Goal: Task Accomplishment & Management: Manage account settings

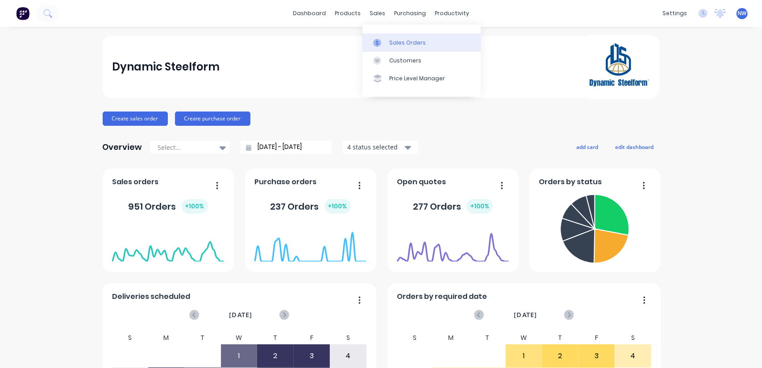
click at [400, 41] on div "Sales Orders" at bounding box center [407, 43] width 37 height 8
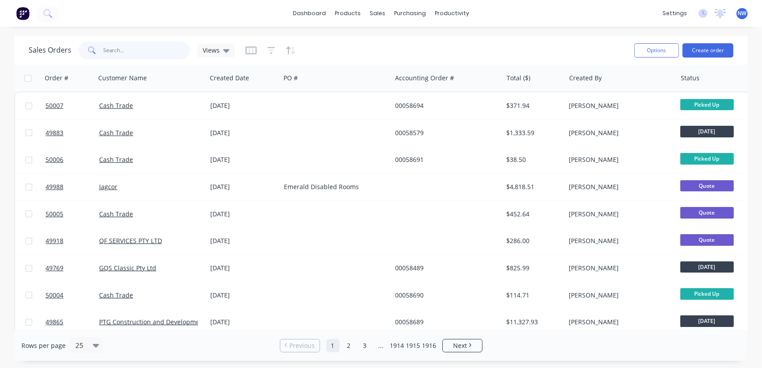
click at [146, 51] on input "text" at bounding box center [147, 51] width 87 height 18
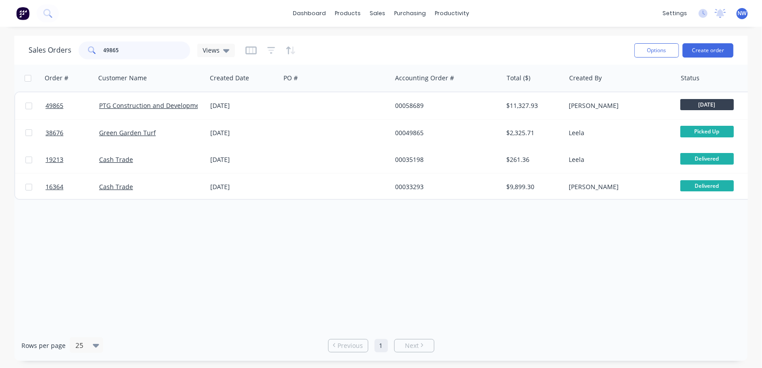
drag, startPoint x: 165, startPoint y: 52, endPoint x: 65, endPoint y: 57, distance: 100.2
click at [66, 57] on div "Sales Orders 49865 Views" at bounding box center [132, 51] width 206 height 18
type input "462"
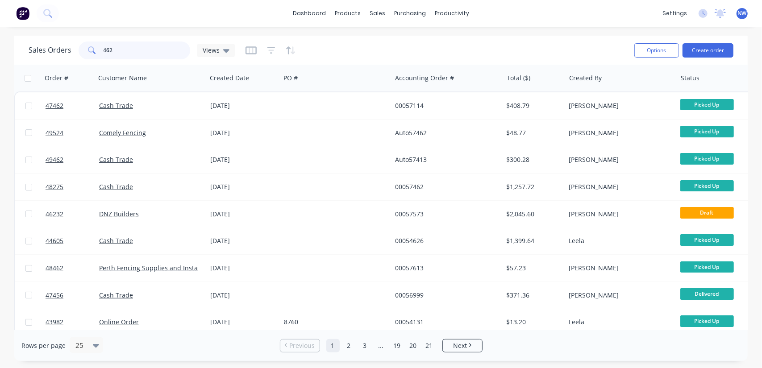
drag, startPoint x: 151, startPoint y: 49, endPoint x: 62, endPoint y: 55, distance: 90.0
click at [62, 55] on div "Sales Orders 462 Views" at bounding box center [132, 51] width 206 height 18
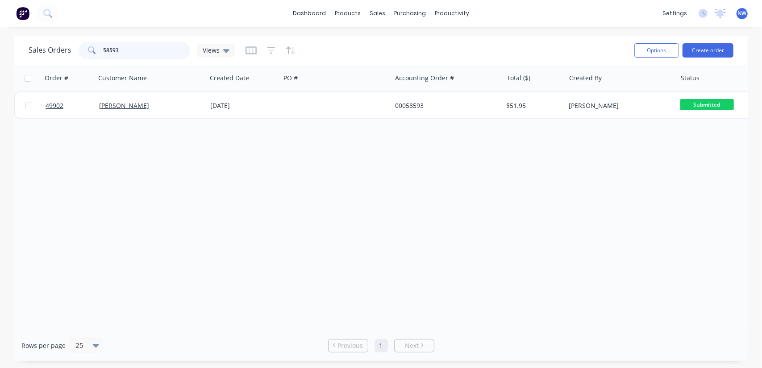
drag, startPoint x: 139, startPoint y: 43, endPoint x: 10, endPoint y: 55, distance: 129.6
click at [10, 57] on div "Sales Orders 58593 Views Options Create order Order # Customer Name Created Dat…" at bounding box center [381, 199] width 762 height 326
drag, startPoint x: 129, startPoint y: 49, endPoint x: 54, endPoint y: 48, distance: 75.0
click at [54, 48] on div "Sales Orders 58617 Views" at bounding box center [132, 51] width 206 height 18
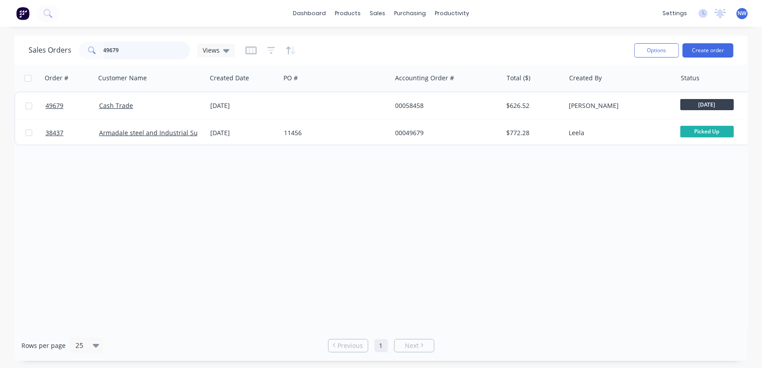
click at [17, 44] on div "Sales Orders 49679 Views Options Create order" at bounding box center [381, 50] width 734 height 29
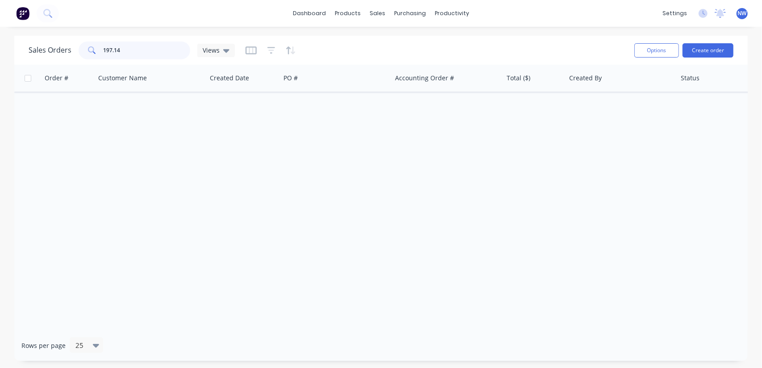
click at [148, 57] on input "197.14" at bounding box center [147, 51] width 87 height 18
type input "197"
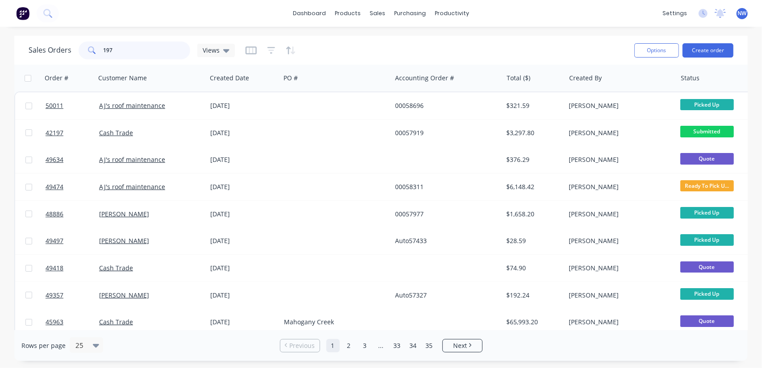
drag, startPoint x: 128, startPoint y: 52, endPoint x: 83, endPoint y: 52, distance: 44.7
click at [83, 52] on div "197" at bounding box center [135, 51] width 112 height 18
drag, startPoint x: 267, startPoint y: 50, endPoint x: 268, endPoint y: 54, distance: 4.7
click at [268, 50] on icon "button" at bounding box center [272, 50] width 8 height 9
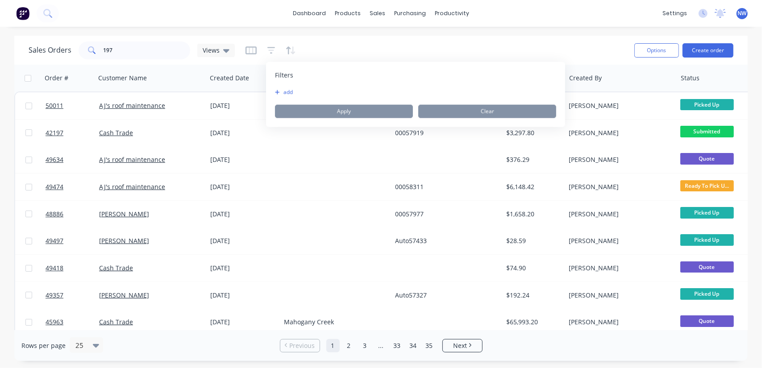
click at [287, 93] on button "add" at bounding box center [286, 92] width 22 height 7
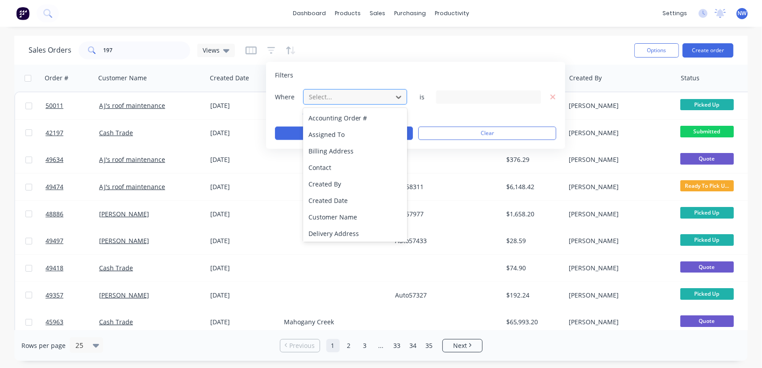
click at [379, 96] on div at bounding box center [348, 97] width 80 height 11
click at [329, 202] on div "Created Date" at bounding box center [355, 200] width 105 height 17
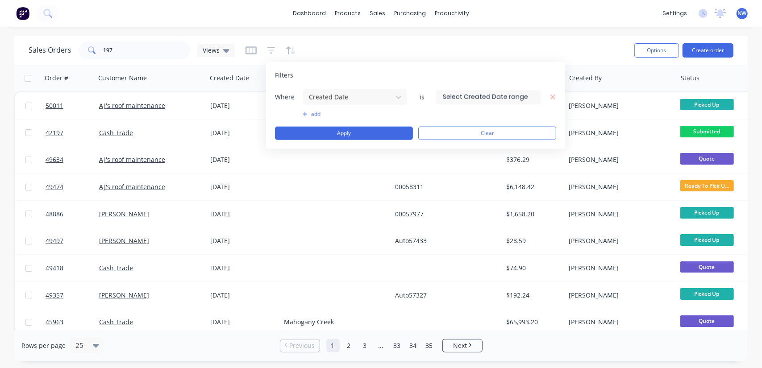
click at [499, 96] on input at bounding box center [489, 96] width 104 height 13
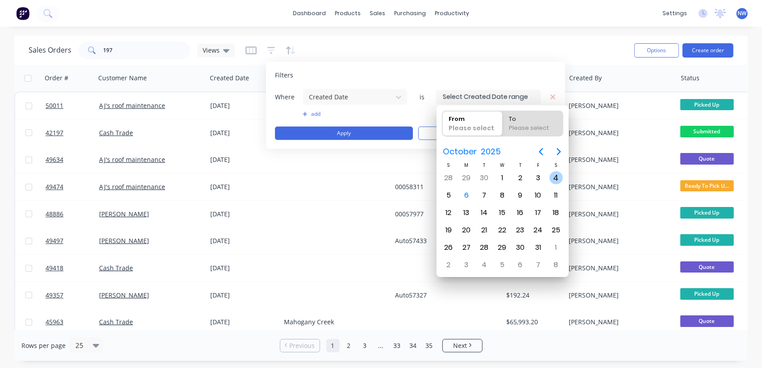
click at [560, 178] on div "4" at bounding box center [556, 177] width 13 height 13
type input "04/10/25"
radio input "false"
radio input "true"
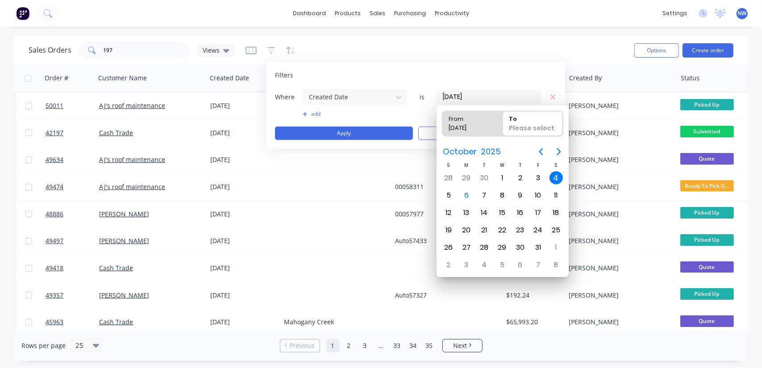
click at [556, 177] on div "4" at bounding box center [556, 177] width 13 height 13
type input "04/10/25 - 04/10/25"
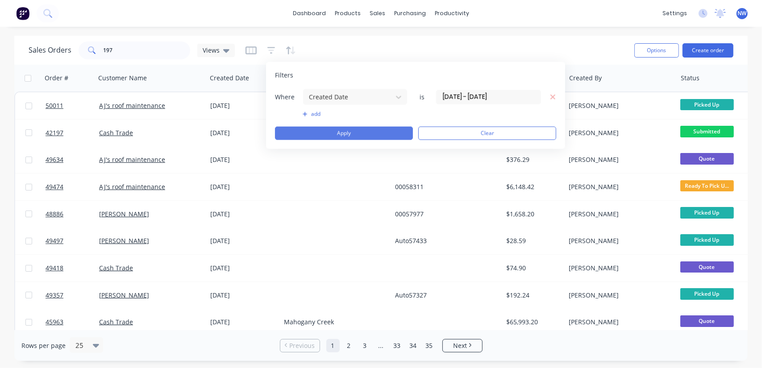
click at [333, 131] on button "Apply" at bounding box center [344, 133] width 138 height 13
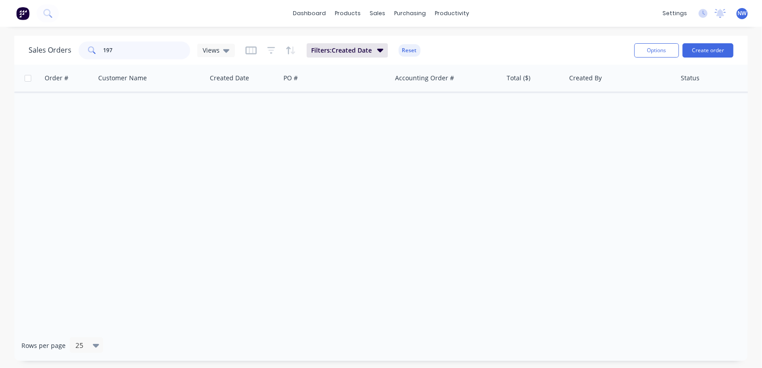
drag, startPoint x: 125, startPoint y: 46, endPoint x: 56, endPoint y: 45, distance: 68.8
click at [56, 45] on div "Sales Orders 197 Views" at bounding box center [132, 51] width 206 height 18
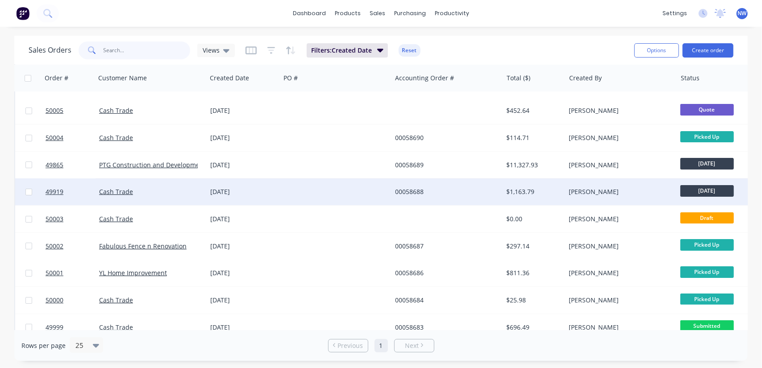
scroll to position [89, 0]
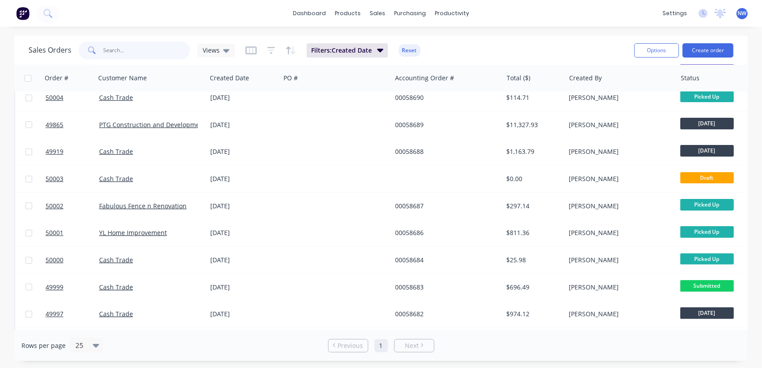
drag, startPoint x: 130, startPoint y: 46, endPoint x: 129, endPoint y: 41, distance: 5.4
click at [129, 46] on input "text" at bounding box center [147, 51] width 87 height 18
type input "58617"
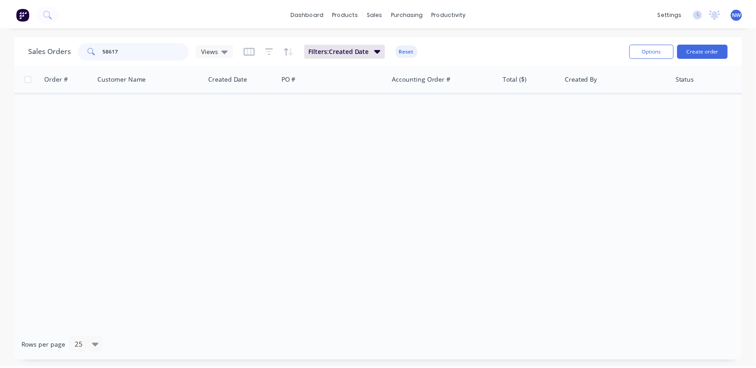
scroll to position [0, 0]
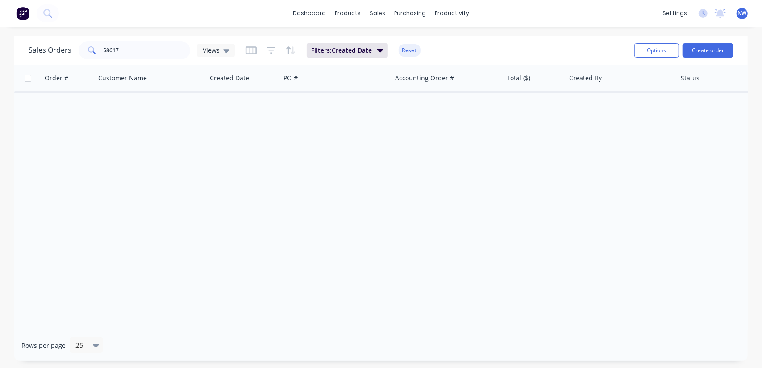
click at [417, 51] on button "Reset" at bounding box center [410, 50] width 22 height 13
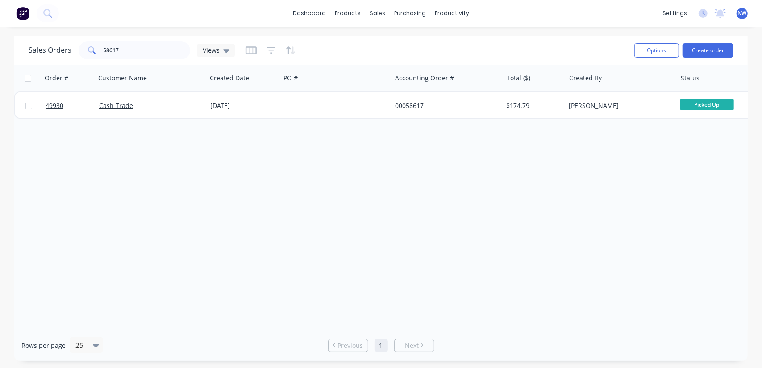
click at [115, 157] on div "Order # Customer Name Created Date PO # Accounting Order # Total ($) Created By…" at bounding box center [381, 198] width 734 height 266
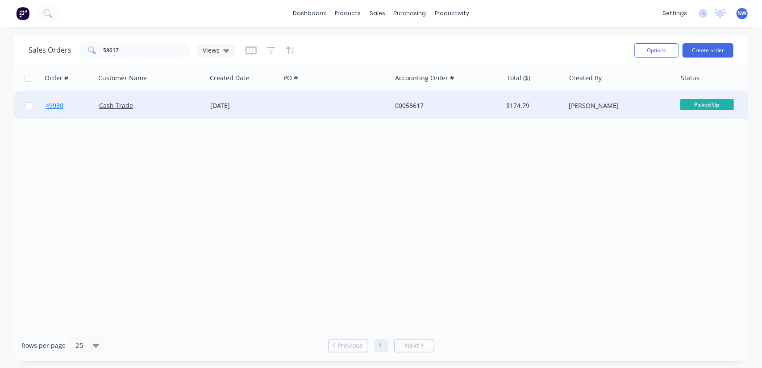
click at [55, 106] on span "49930" at bounding box center [55, 105] width 18 height 9
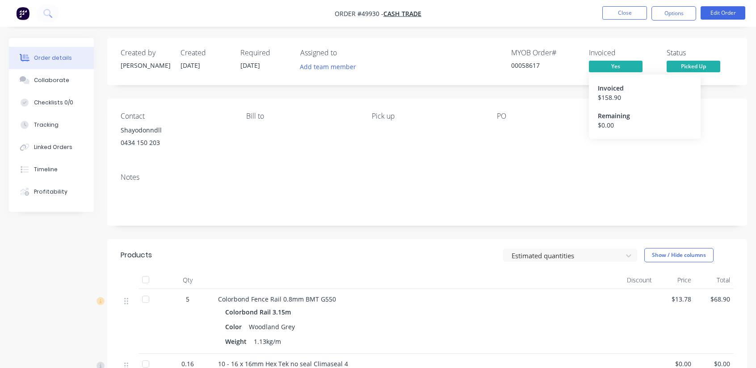
click at [612, 93] on div "$ 158.90" at bounding box center [645, 97] width 94 height 9
click at [674, 12] on button "Options" at bounding box center [673, 13] width 45 height 14
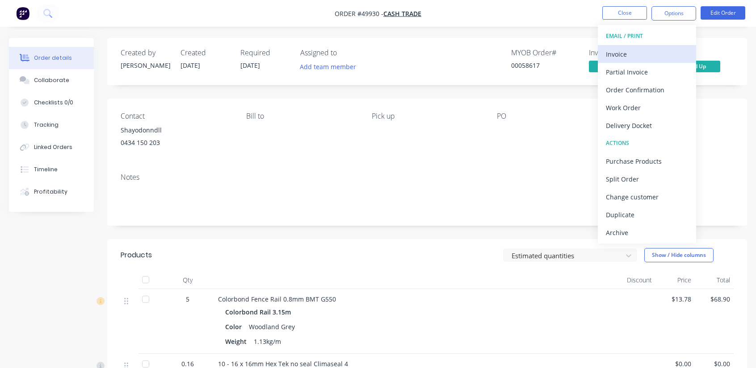
click at [628, 54] on div "Invoice" at bounding box center [647, 54] width 82 height 13
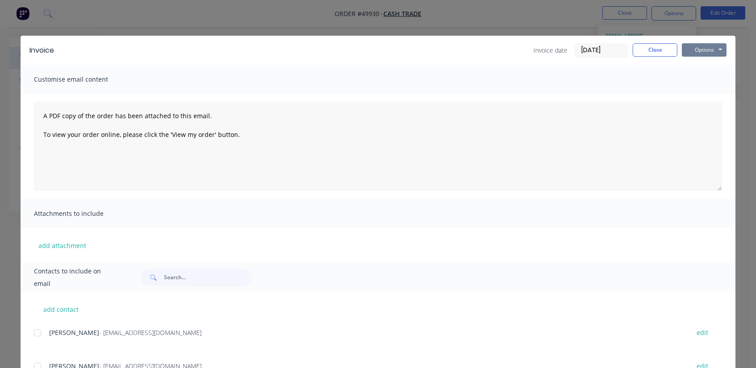
click at [717, 50] on button "Options" at bounding box center [703, 49] width 45 height 13
click at [707, 83] on button "Print" at bounding box center [709, 80] width 57 height 15
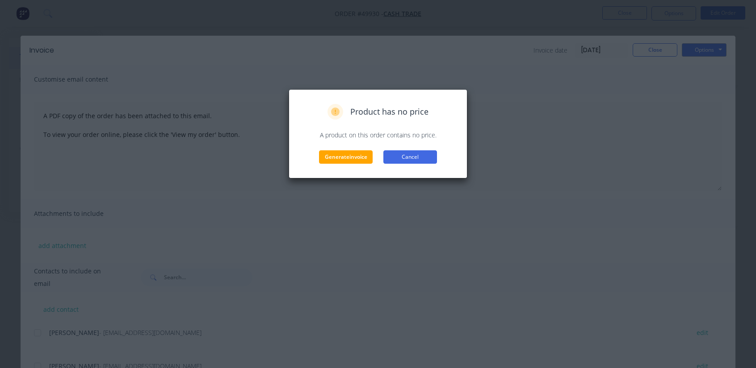
click at [417, 154] on button "Cancel" at bounding box center [410, 157] width 54 height 13
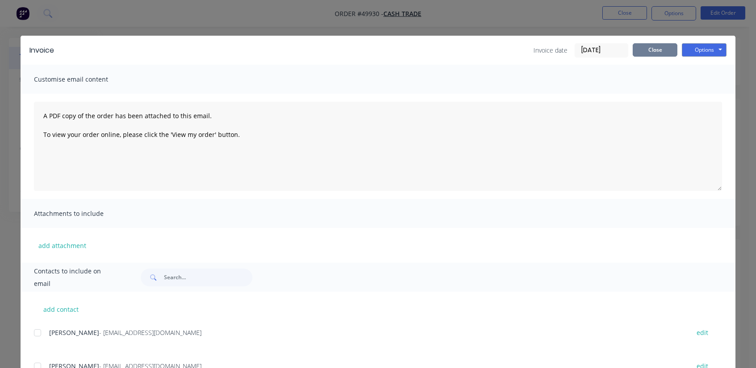
click at [651, 49] on button "Close" at bounding box center [654, 49] width 45 height 13
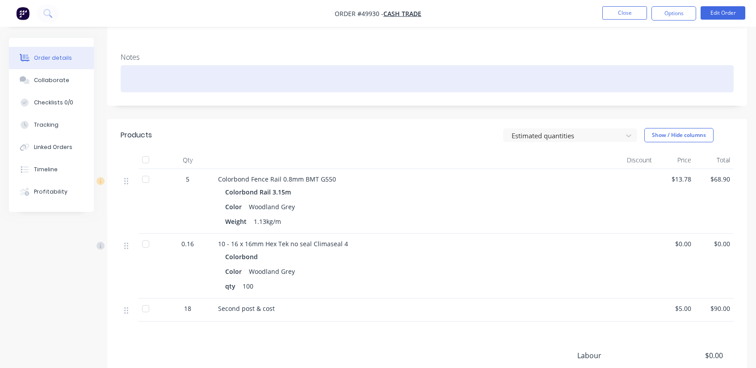
scroll to position [213, 0]
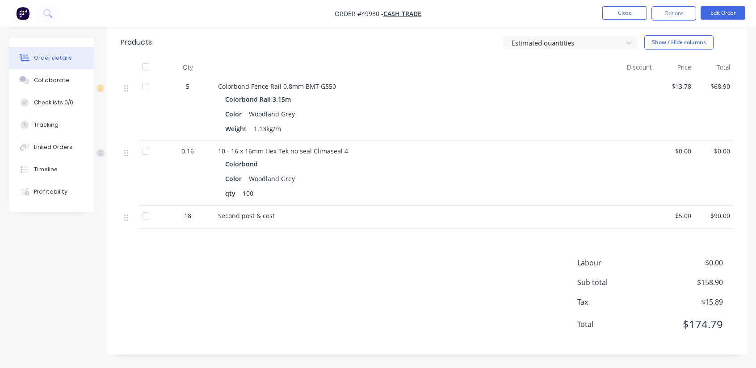
click at [252, 107] on div "Colorbond Rail 3.15m Color Woodland Grey Weight 1.13kg/m" at bounding box center [415, 114] width 395 height 42
click at [255, 98] on div "Colorbond Rail 3.15m" at bounding box center [259, 99] width 69 height 13
click at [183, 75] on div "Qty" at bounding box center [188, 68] width 54 height 18
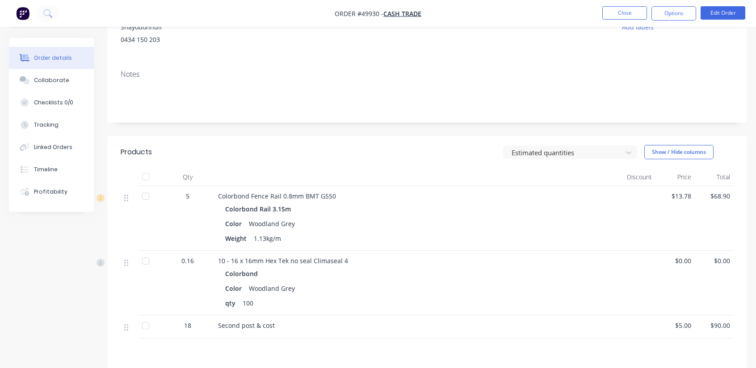
scroll to position [134, 0]
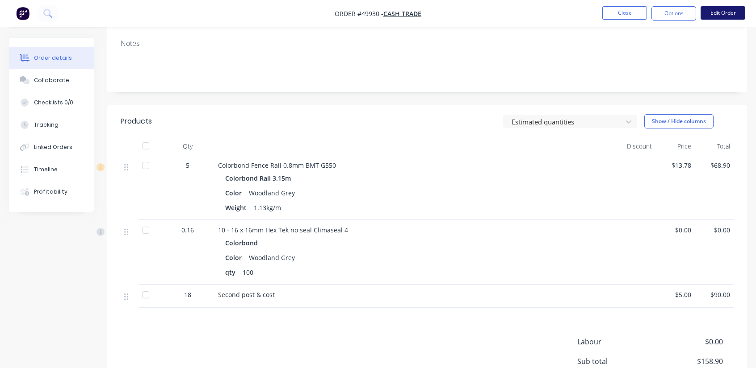
click at [727, 12] on button "Edit Order" at bounding box center [722, 12] width 45 height 13
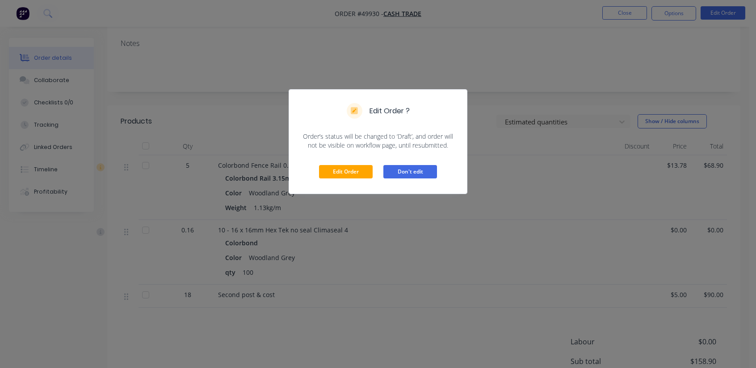
click at [421, 174] on button "Don't edit" at bounding box center [410, 171] width 54 height 13
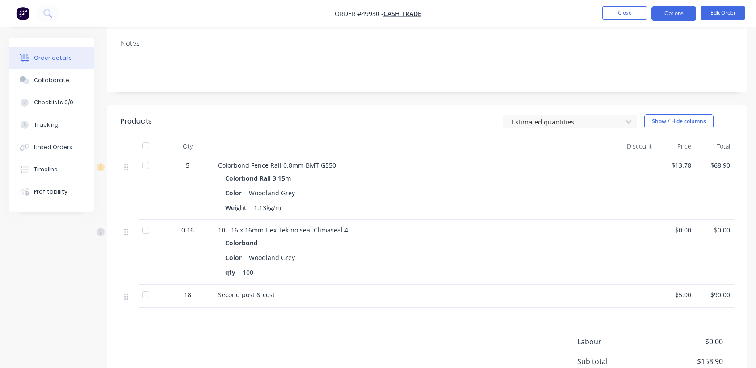
click at [673, 13] on button "Options" at bounding box center [673, 13] width 45 height 14
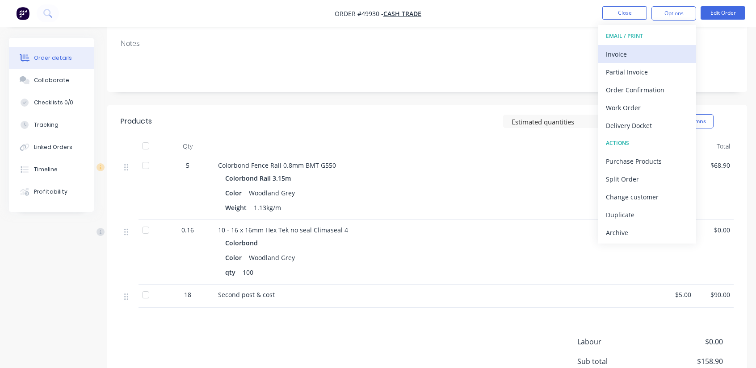
click at [627, 56] on div "Invoice" at bounding box center [647, 54] width 82 height 13
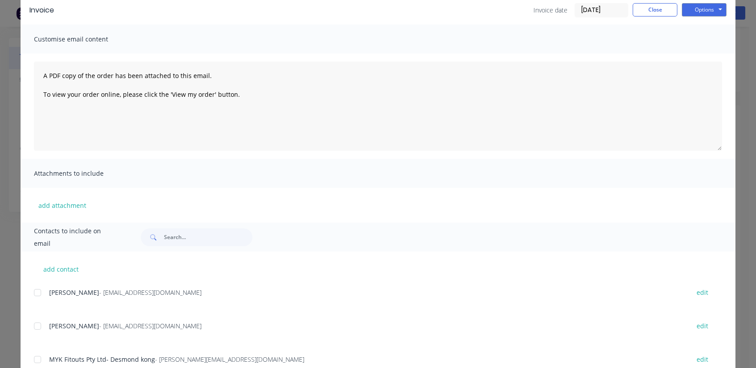
scroll to position [0, 0]
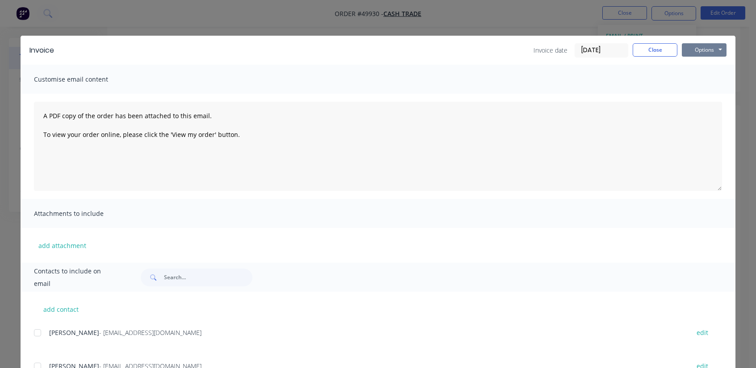
click at [710, 53] on button "Options" at bounding box center [703, 49] width 45 height 13
click at [702, 79] on button "Print" at bounding box center [709, 80] width 57 height 15
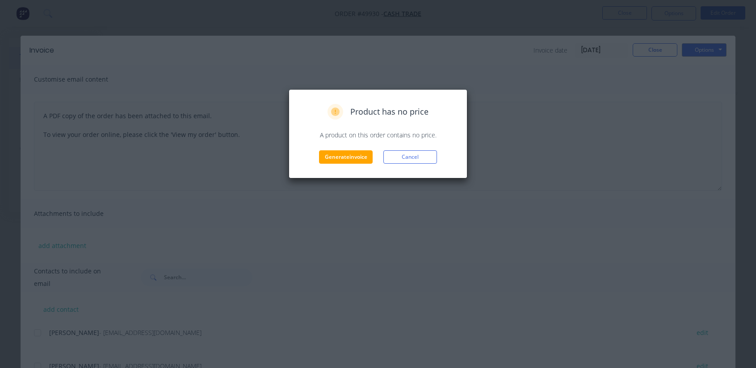
click at [409, 159] on button "Cancel" at bounding box center [410, 157] width 54 height 13
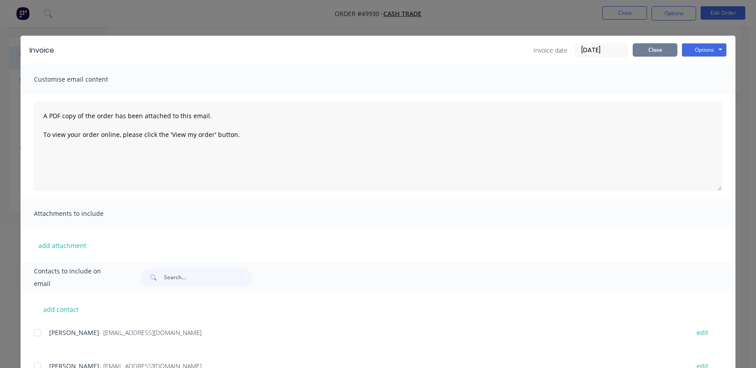
click at [649, 52] on button "Close" at bounding box center [654, 49] width 45 height 13
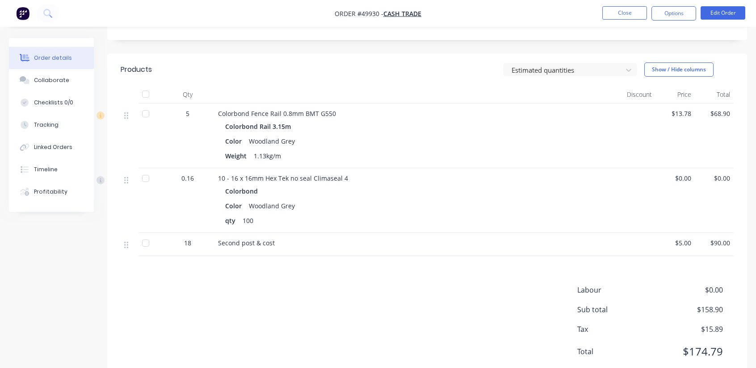
scroll to position [213, 0]
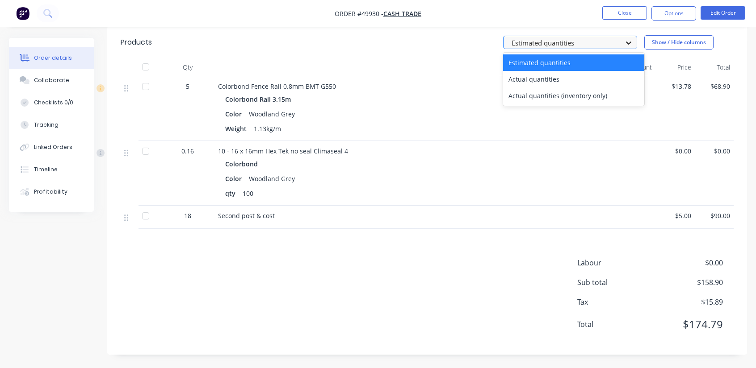
click at [630, 42] on icon at bounding box center [628, 43] width 5 height 3
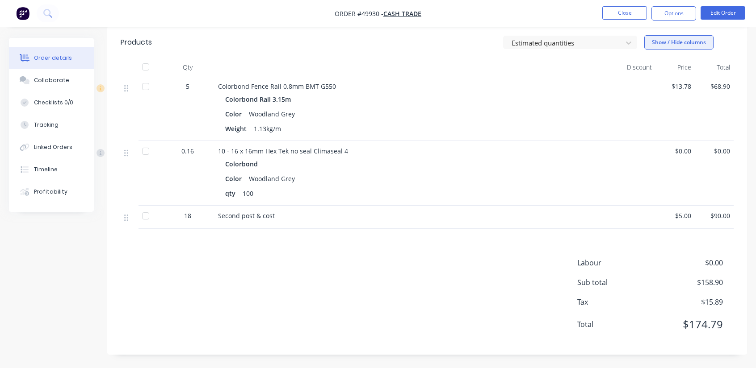
click at [664, 43] on button "Show / Hide columns" at bounding box center [678, 42] width 69 height 14
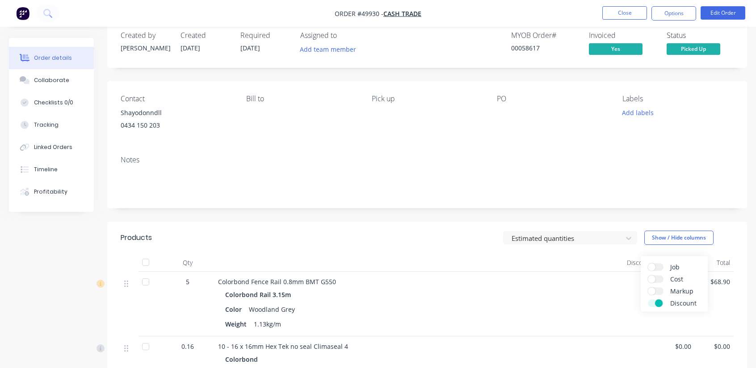
scroll to position [0, 0]
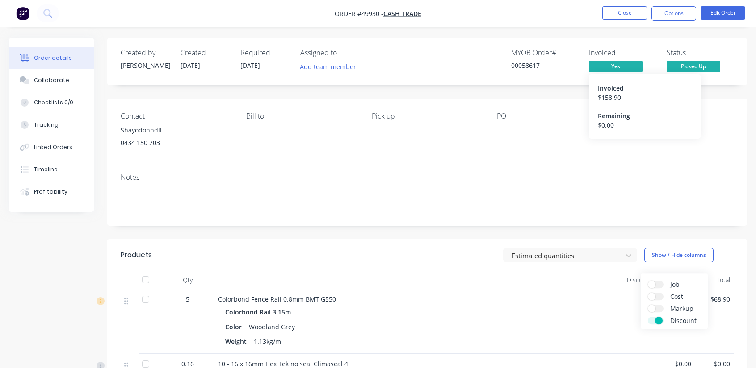
click at [613, 92] on div "Invoiced" at bounding box center [645, 88] width 94 height 9
click at [611, 61] on span "Yes" at bounding box center [616, 66] width 54 height 11
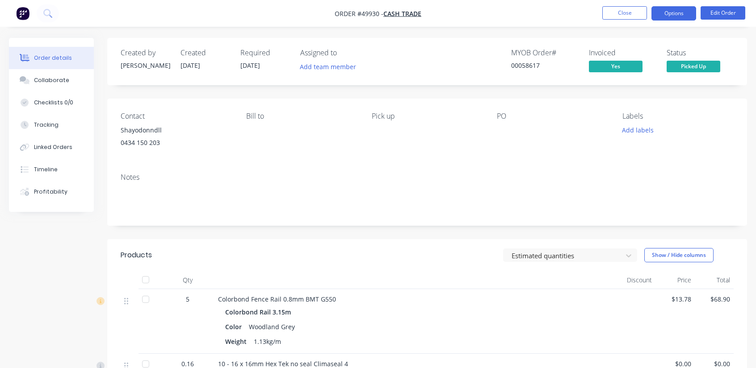
click at [677, 17] on button "Options" at bounding box center [673, 13] width 45 height 14
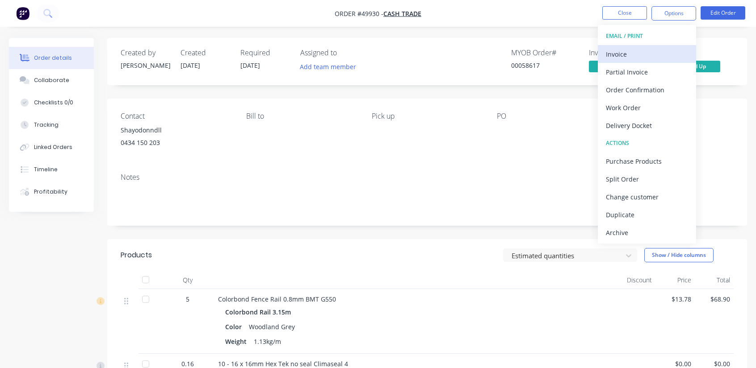
click at [624, 52] on div "Invoice" at bounding box center [647, 54] width 82 height 13
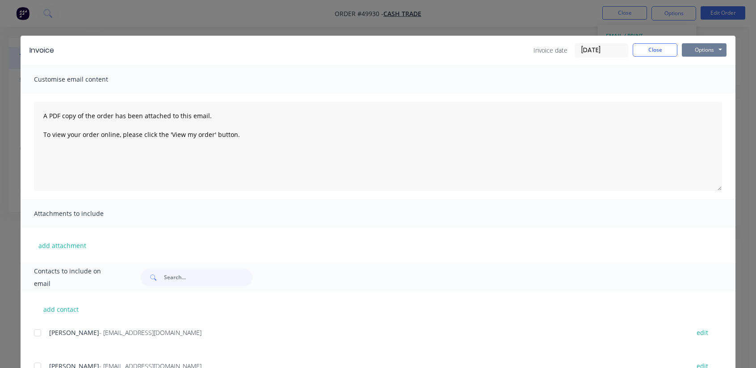
click at [718, 50] on button "Options" at bounding box center [703, 49] width 45 height 13
click at [705, 67] on button "Preview" at bounding box center [709, 66] width 57 height 15
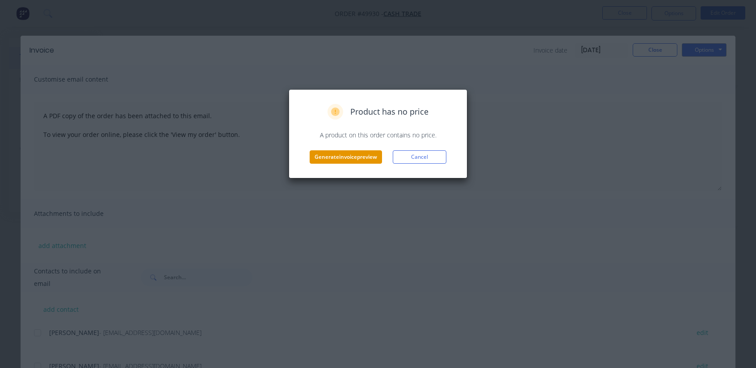
click at [364, 156] on button "Generate invoice preview" at bounding box center [345, 157] width 72 height 13
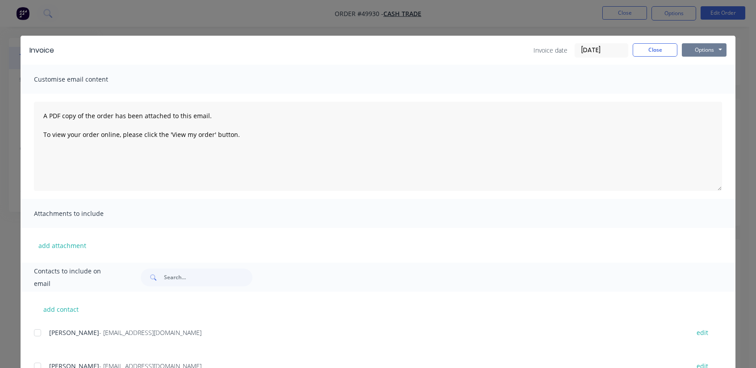
click at [706, 52] on button "Options" at bounding box center [703, 49] width 45 height 13
click at [696, 84] on button "Print" at bounding box center [709, 80] width 57 height 15
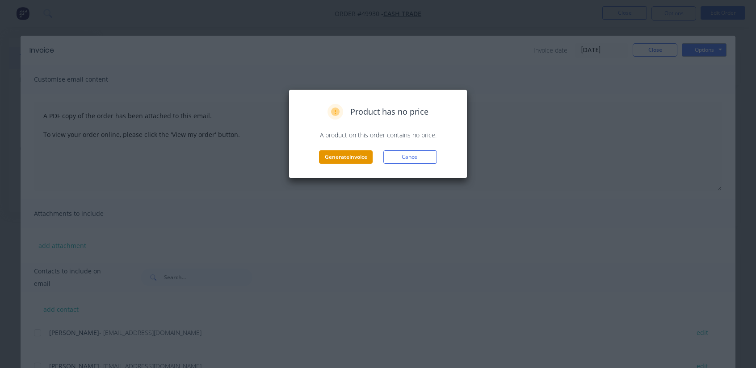
click at [337, 159] on button "Generate invoice" at bounding box center [346, 157] width 54 height 13
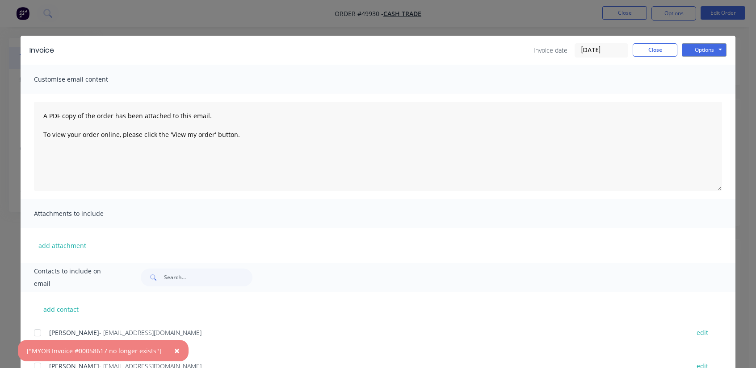
click at [113, 355] on div "["MYOB Invoice #00058617 no longer exists"]" at bounding box center [94, 351] width 134 height 9
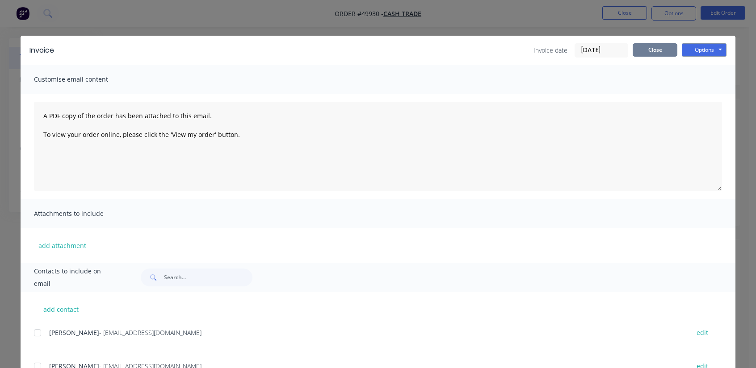
click at [652, 49] on button "Close" at bounding box center [654, 49] width 45 height 13
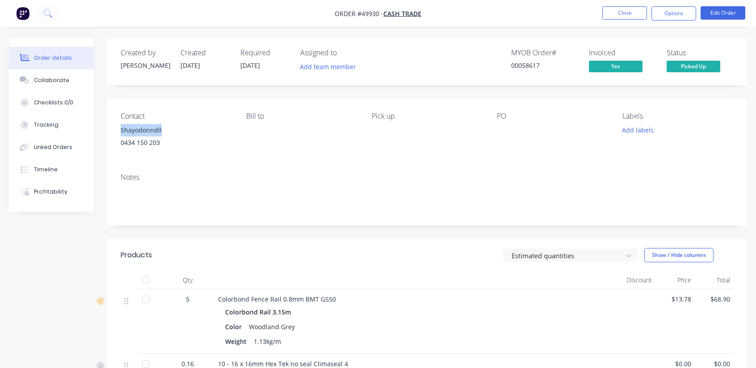
drag, startPoint x: 166, startPoint y: 129, endPoint x: 115, endPoint y: 130, distance: 50.9
click at [115, 130] on div "Contact Shayodonndll 0434 150 203 Bill to Pick up PO Labels Add labels" at bounding box center [427, 132] width 640 height 67
copy div "Shayodonndll"
click at [166, 151] on div "Shayodonndll 0434 150 203" at bounding box center [176, 138] width 111 height 29
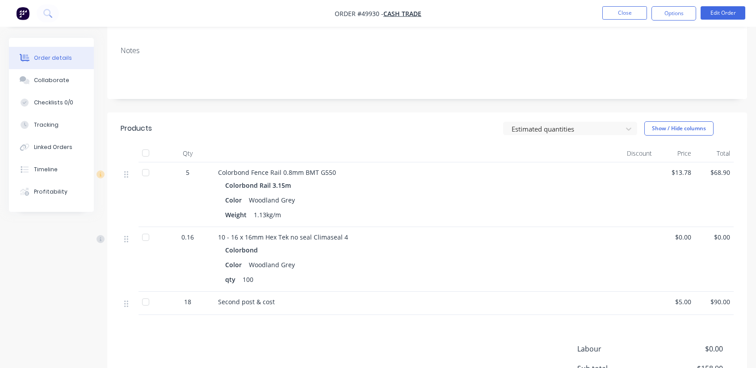
scroll to position [124, 0]
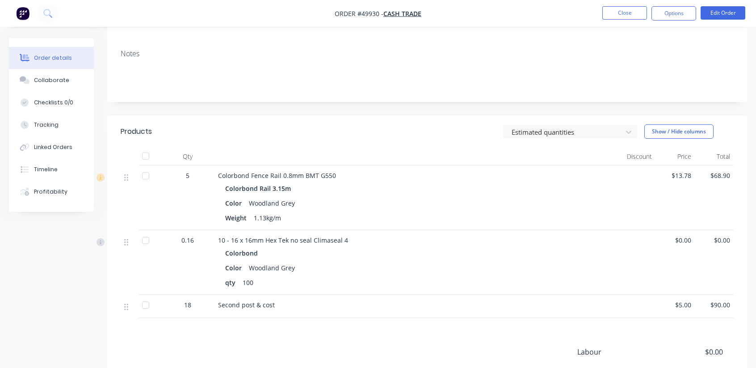
click at [146, 178] on div at bounding box center [146, 176] width 18 height 18
click at [144, 175] on div at bounding box center [146, 176] width 18 height 18
click at [145, 242] on div at bounding box center [146, 241] width 18 height 18
click at [145, 239] on div at bounding box center [146, 241] width 18 height 18
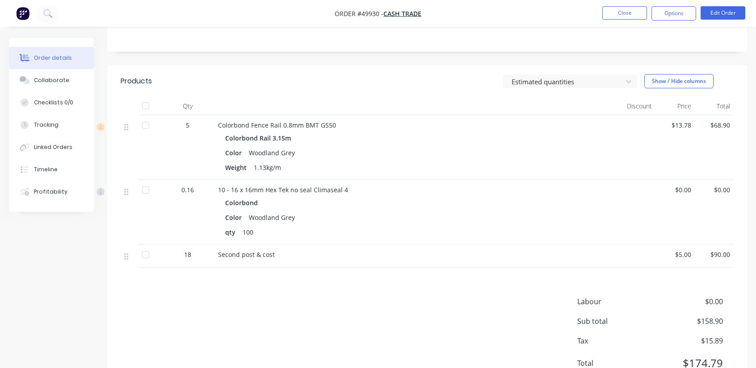
scroll to position [179, 0]
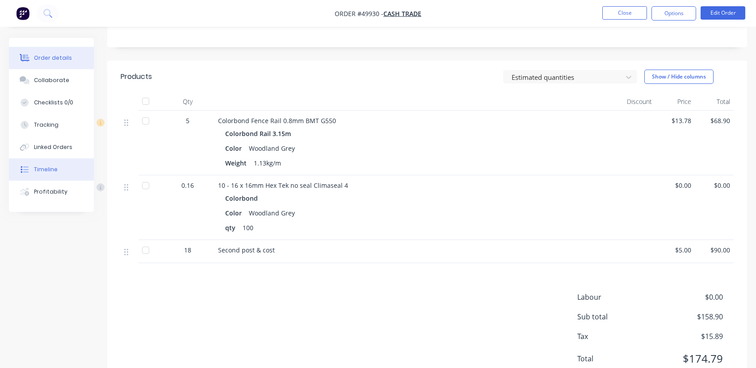
click at [50, 175] on button "Timeline" at bounding box center [51, 170] width 85 height 22
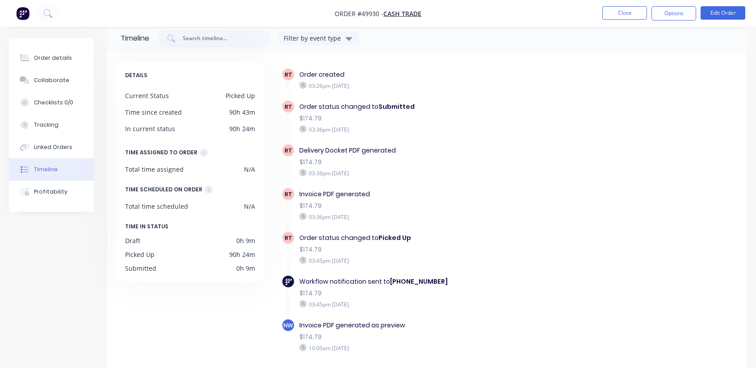
scroll to position [44, 0]
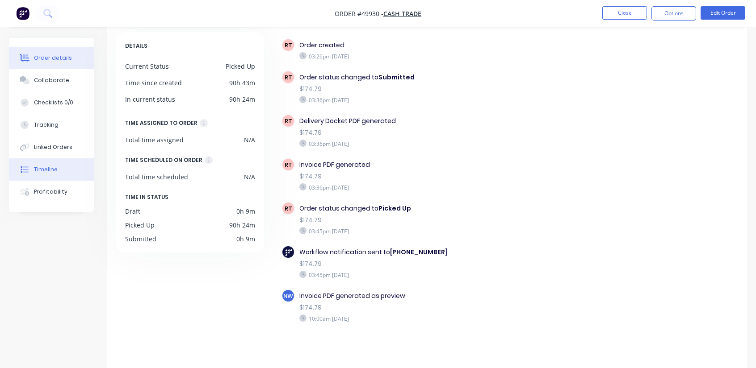
click at [50, 56] on div "Order details" at bounding box center [53, 58] width 38 height 8
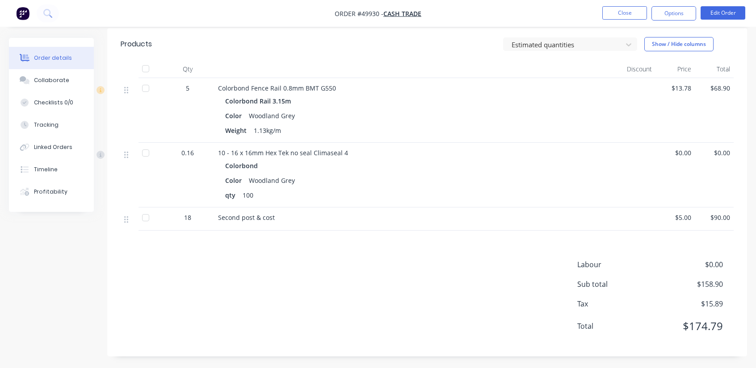
scroll to position [213, 0]
click at [670, 13] on button "Options" at bounding box center [673, 13] width 45 height 14
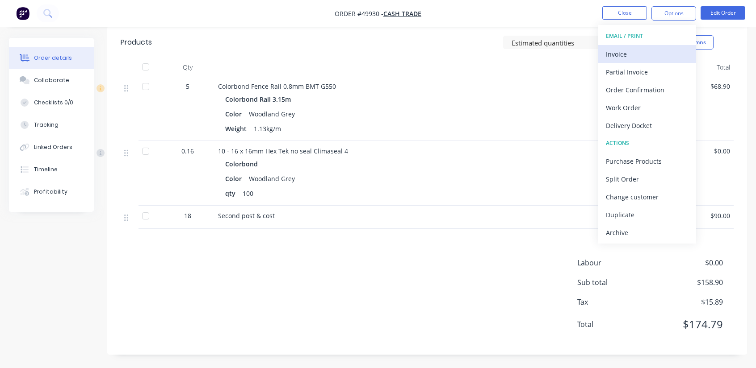
click at [634, 57] on div "Invoice" at bounding box center [647, 54] width 82 height 13
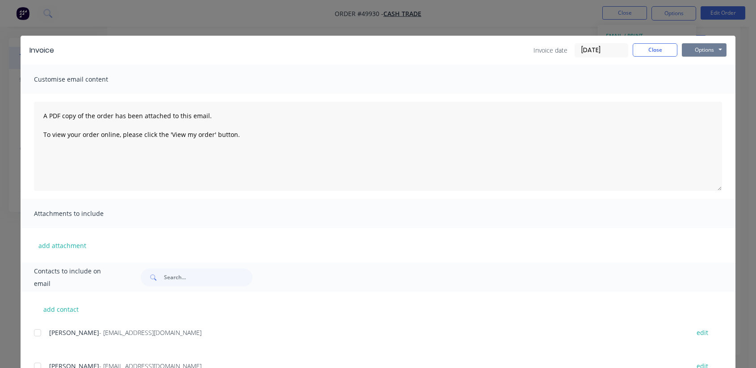
click at [709, 54] on button "Options" at bounding box center [703, 49] width 45 height 13
click at [700, 83] on button "Print" at bounding box center [709, 80] width 57 height 15
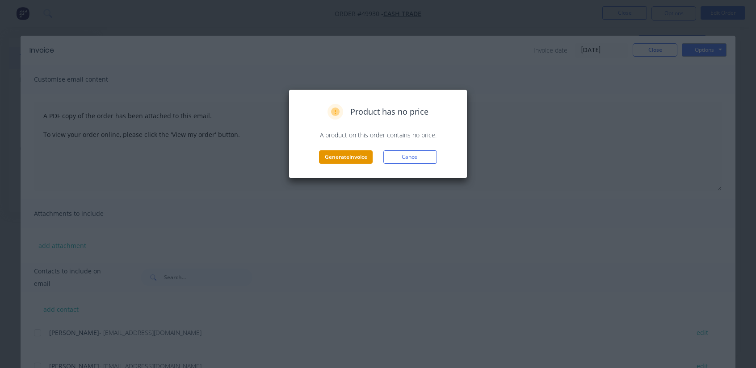
click at [344, 159] on button "Generate invoice" at bounding box center [346, 157] width 54 height 13
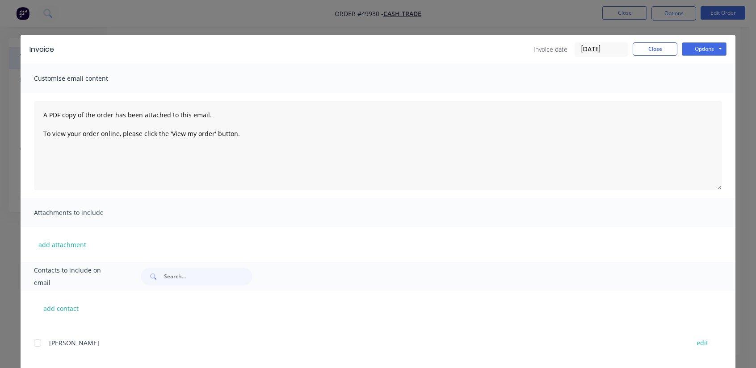
scroll to position [0, 0]
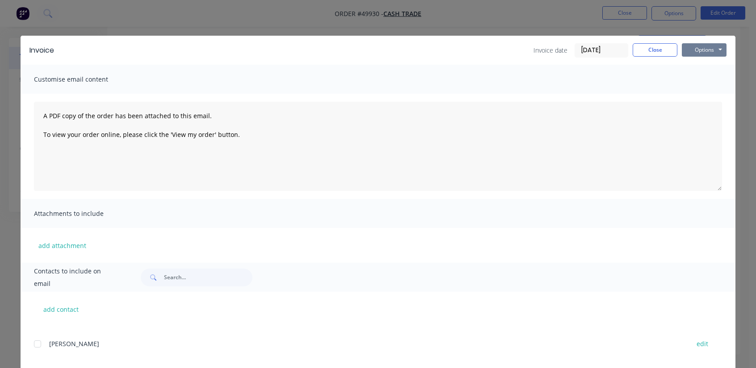
click at [707, 54] on button "Options" at bounding box center [703, 49] width 45 height 13
click at [700, 81] on button "Print" at bounding box center [709, 80] width 57 height 15
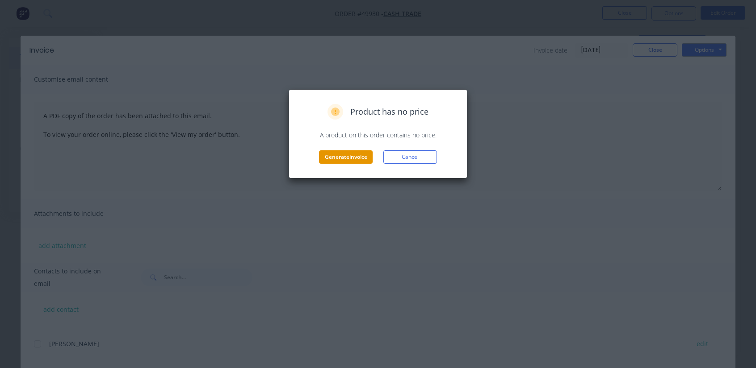
click at [342, 159] on button "Generate invoice" at bounding box center [346, 157] width 54 height 13
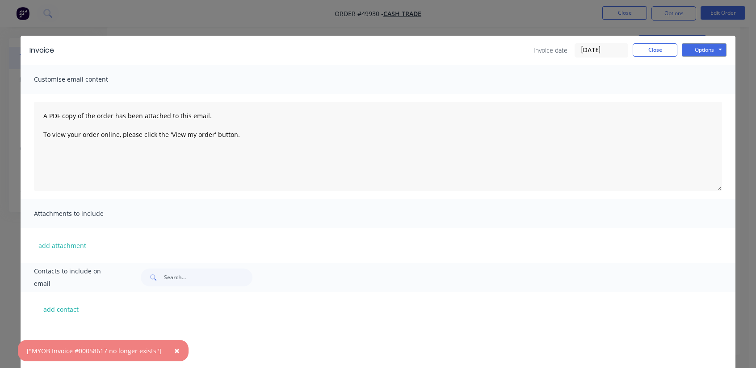
scroll to position [1965, 0]
click at [649, 51] on button "Close" at bounding box center [654, 49] width 45 height 13
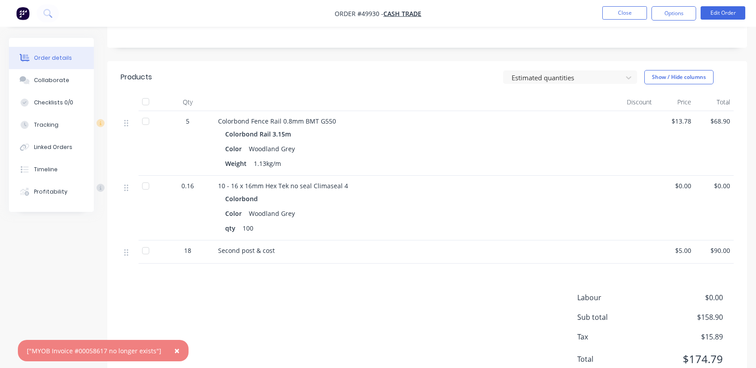
scroll to position [0, 0]
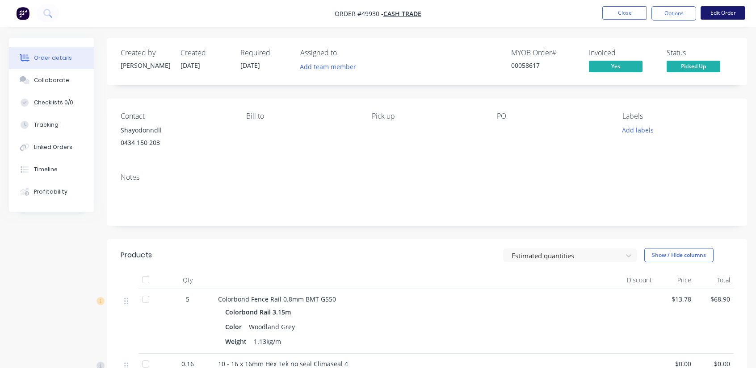
click at [727, 9] on button "Edit Order" at bounding box center [722, 12] width 45 height 13
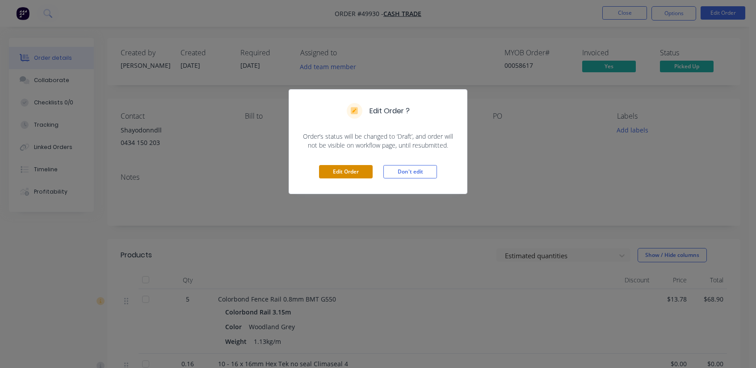
click at [342, 173] on button "Edit Order" at bounding box center [346, 171] width 54 height 13
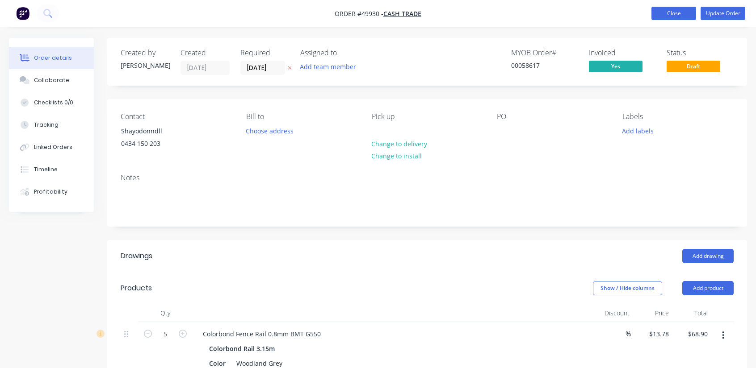
click at [663, 17] on button "Close" at bounding box center [673, 13] width 45 height 13
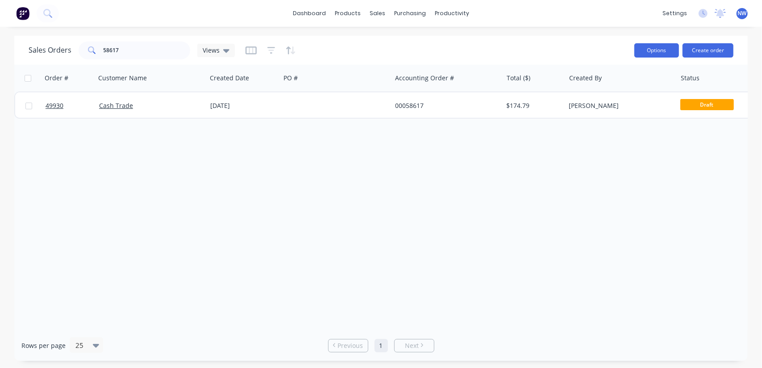
click at [661, 53] on button "Options" at bounding box center [657, 50] width 45 height 14
drag, startPoint x: 600, startPoint y: 225, endPoint x: 515, endPoint y: 178, distance: 96.7
click at [599, 223] on div "Order # Customer Name Created Date PO # Accounting Order # Total ($) Created By…" at bounding box center [381, 198] width 734 height 266
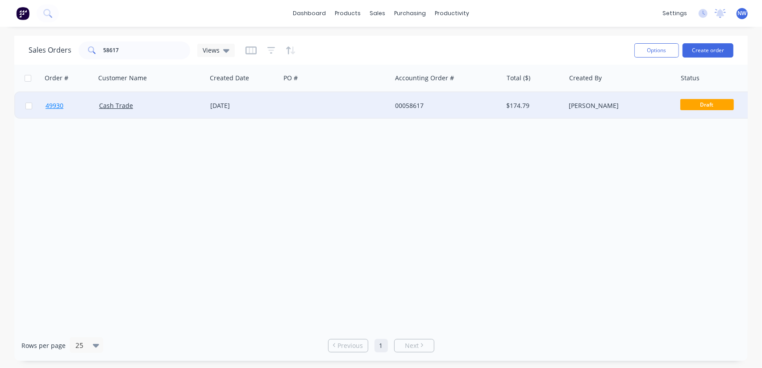
click at [52, 106] on span "49930" at bounding box center [55, 105] width 18 height 9
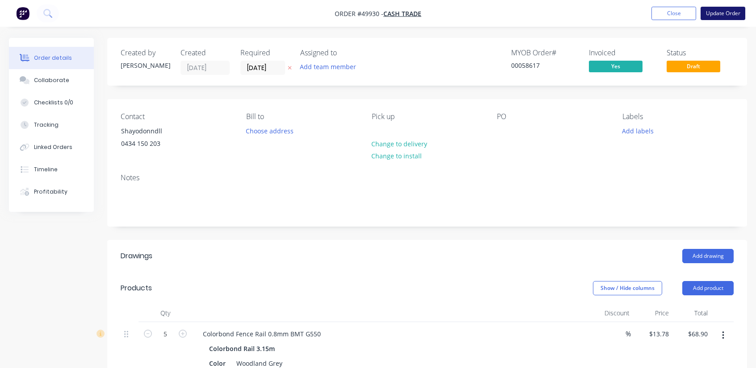
click at [718, 16] on button "Update Order" at bounding box center [722, 13] width 45 height 13
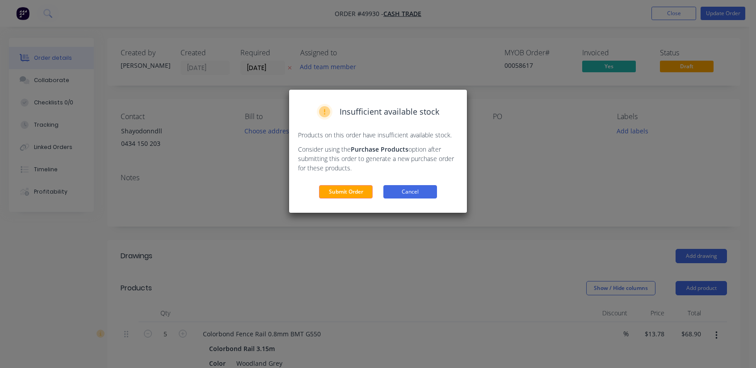
click at [405, 193] on button "Cancel" at bounding box center [410, 191] width 54 height 13
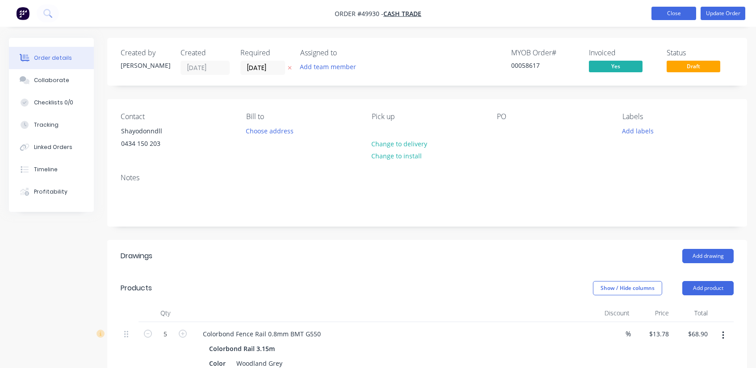
click at [681, 16] on button "Close" at bounding box center [673, 13] width 45 height 13
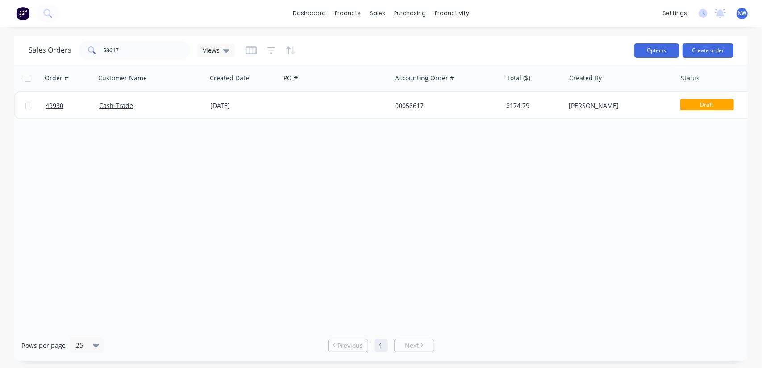
click at [664, 55] on button "Options" at bounding box center [657, 50] width 45 height 14
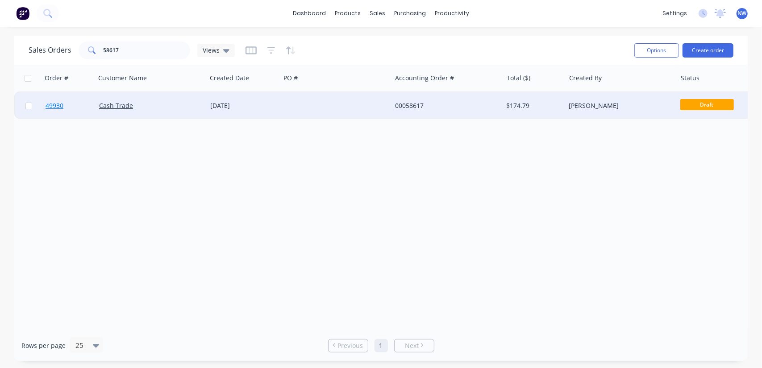
click at [52, 109] on span "49930" at bounding box center [55, 105] width 18 height 9
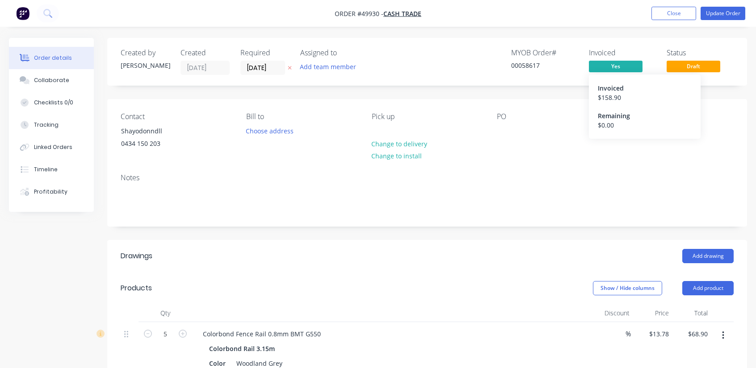
click at [614, 63] on span "Yes" at bounding box center [616, 66] width 54 height 11
click at [610, 61] on span "Yes" at bounding box center [616, 66] width 54 height 11
click at [707, 15] on button "Update Order" at bounding box center [722, 13] width 45 height 13
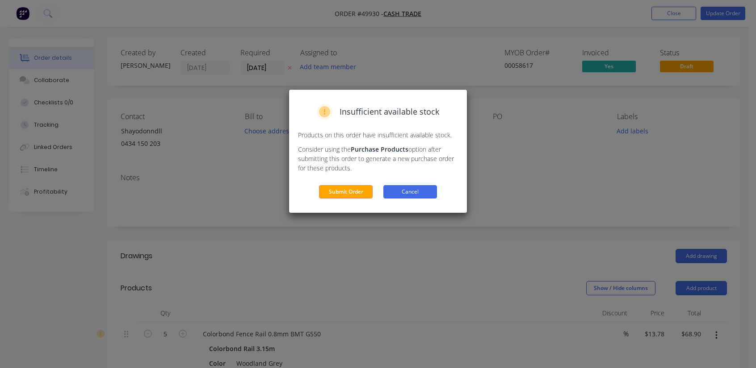
click at [407, 188] on button "Cancel" at bounding box center [410, 191] width 54 height 13
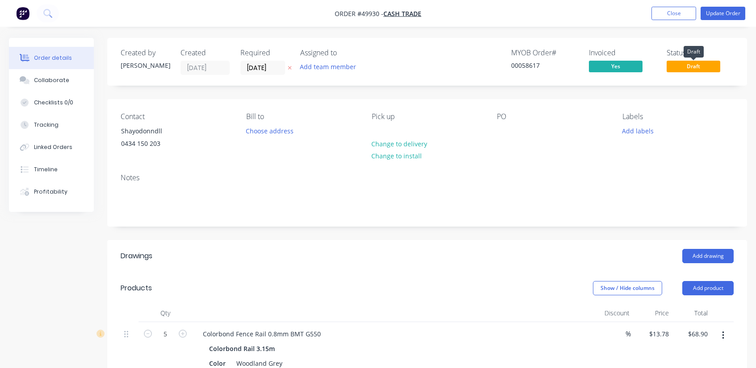
click at [698, 70] on span "Draft" at bounding box center [693, 66] width 54 height 11
click at [722, 13] on button "Update Order" at bounding box center [722, 13] width 45 height 13
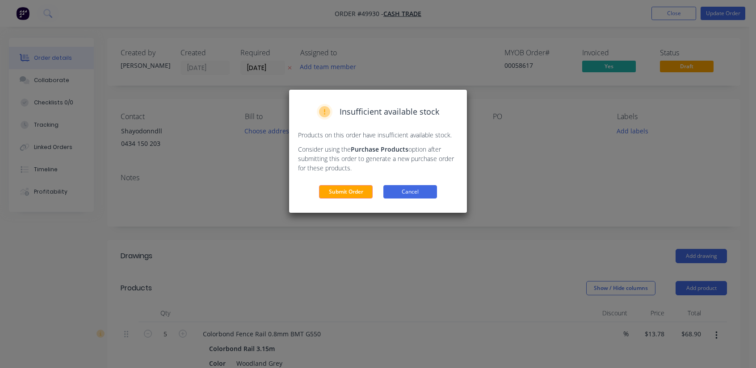
click at [390, 189] on button "Cancel" at bounding box center [410, 191] width 54 height 13
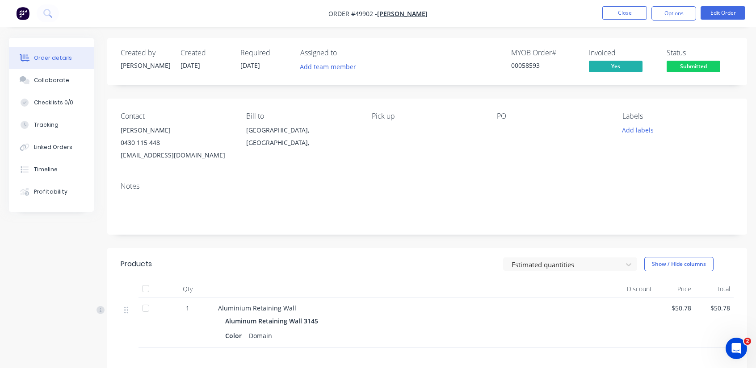
click at [483, 5] on nav "Order #49902 - Mike Fence Close Options Edit Order" at bounding box center [378, 13] width 756 height 27
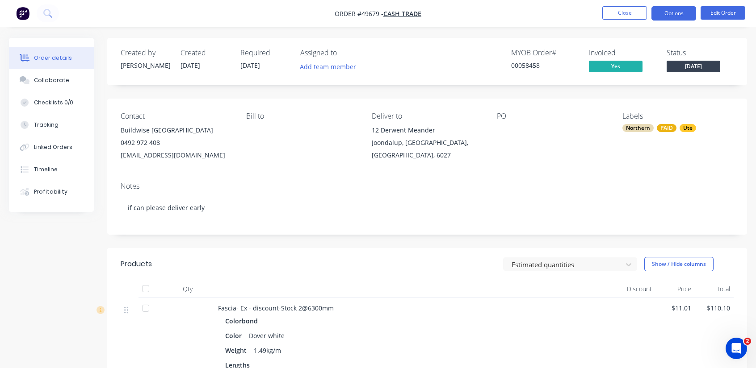
click at [672, 13] on button "Options" at bounding box center [673, 13] width 45 height 14
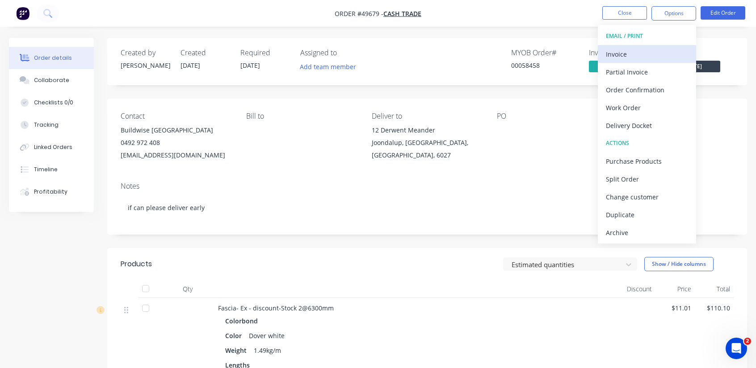
click at [617, 52] on div "Invoice" at bounding box center [647, 54] width 82 height 13
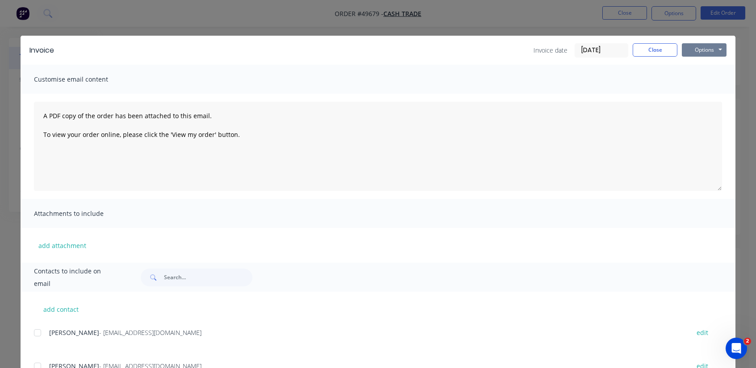
click at [708, 50] on button "Options" at bounding box center [703, 49] width 45 height 13
click at [707, 82] on button "Print" at bounding box center [709, 80] width 57 height 15
click at [647, 50] on button "Close" at bounding box center [654, 49] width 45 height 13
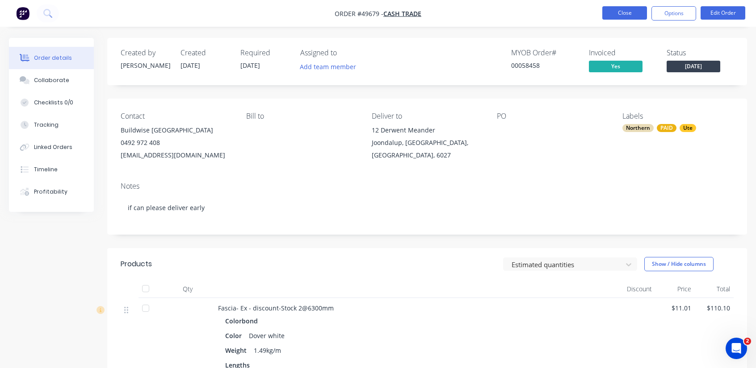
click at [625, 12] on button "Close" at bounding box center [624, 12] width 45 height 13
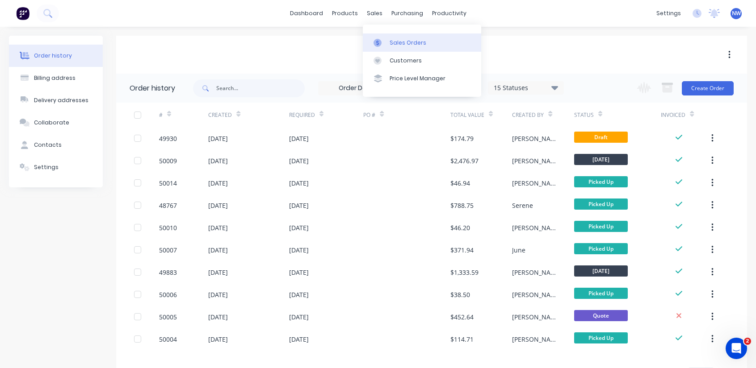
click at [400, 43] on div "Sales Orders" at bounding box center [407, 43] width 37 height 8
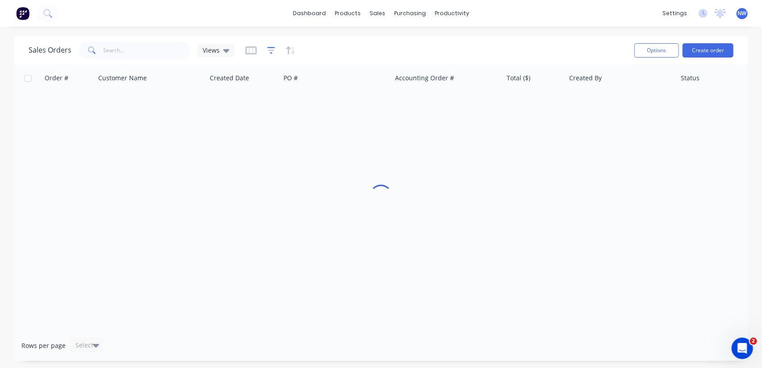
click at [272, 50] on icon "button" at bounding box center [272, 50] width 8 height 9
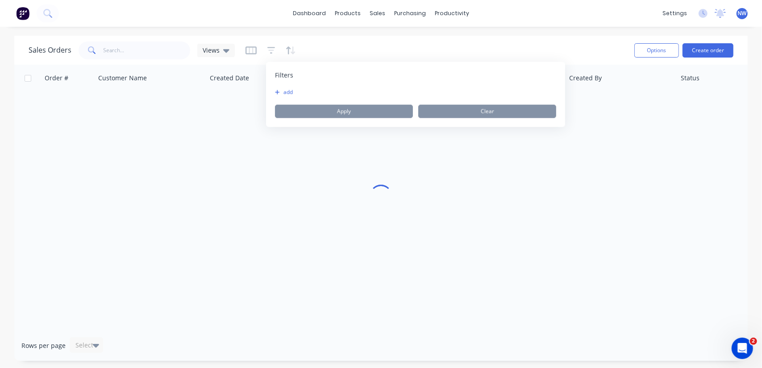
click at [287, 92] on button "add" at bounding box center [286, 92] width 22 height 7
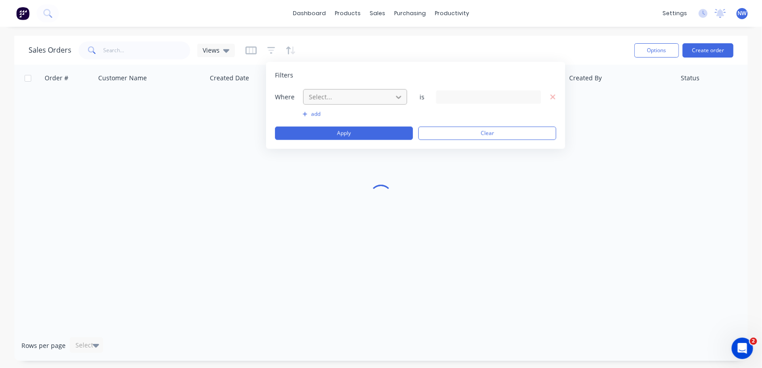
click at [395, 96] on icon at bounding box center [398, 96] width 9 height 9
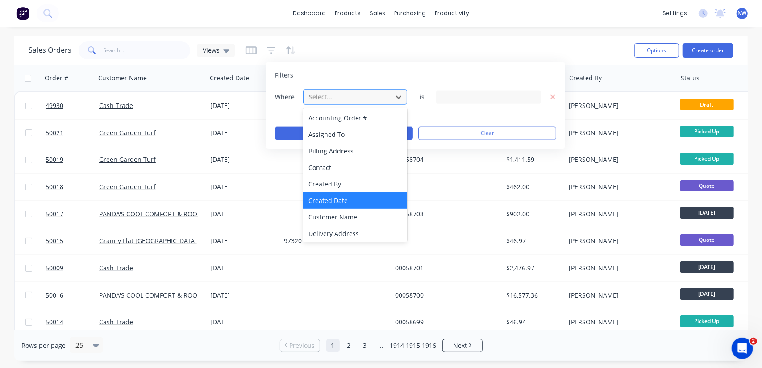
click at [330, 197] on div "Created Date" at bounding box center [355, 200] width 105 height 17
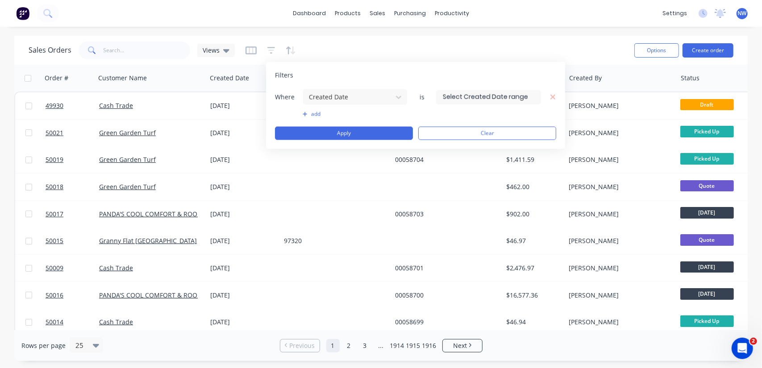
click at [470, 96] on input at bounding box center [489, 96] width 104 height 13
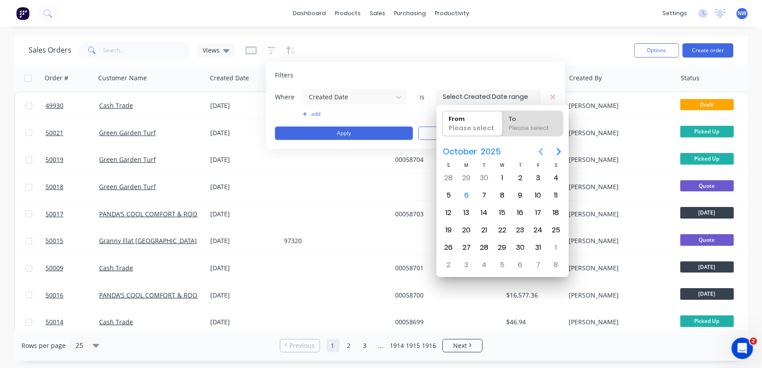
click at [538, 152] on icon "Previous page" at bounding box center [541, 151] width 11 height 11
click at [467, 244] on div "29" at bounding box center [466, 247] width 13 height 13
type input "29/09/25"
radio input "false"
radio input "true"
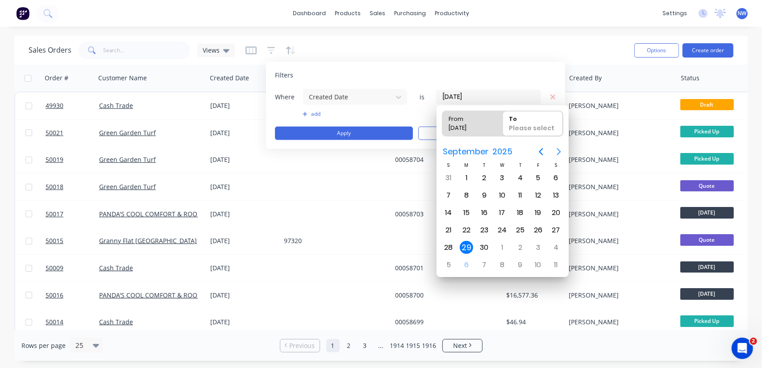
click at [558, 152] on icon "Next page" at bounding box center [559, 151] width 11 height 11
click at [449, 195] on div "5" at bounding box center [448, 195] width 13 height 13
type input "29/09/25 - 05/10/25"
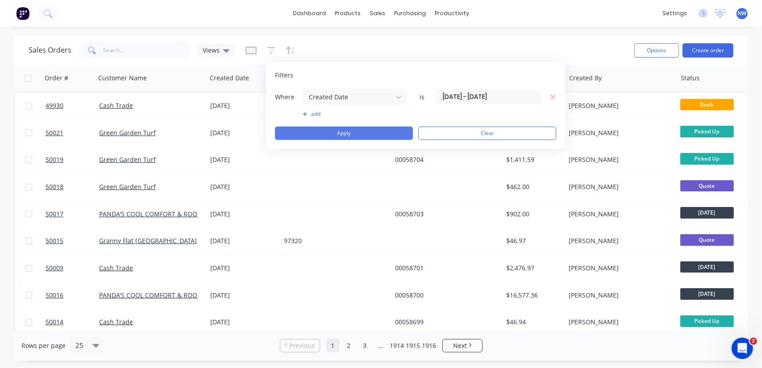
click at [323, 132] on button "Apply" at bounding box center [344, 133] width 138 height 13
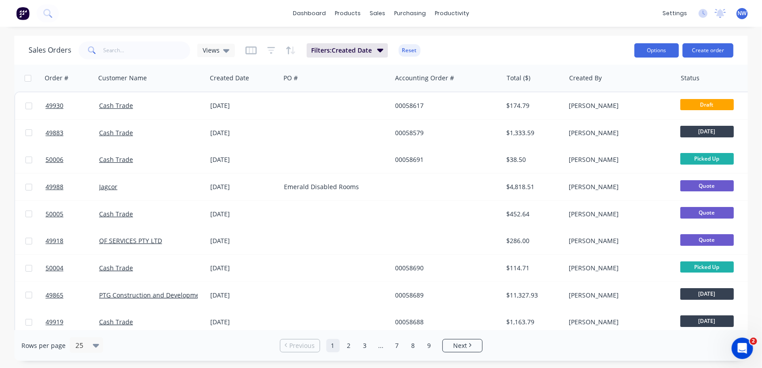
click at [669, 44] on button "Options" at bounding box center [657, 50] width 45 height 14
click at [601, 109] on div "Export" at bounding box center [630, 108] width 82 height 13
click at [139, 44] on input "text" at bounding box center [147, 51] width 87 height 18
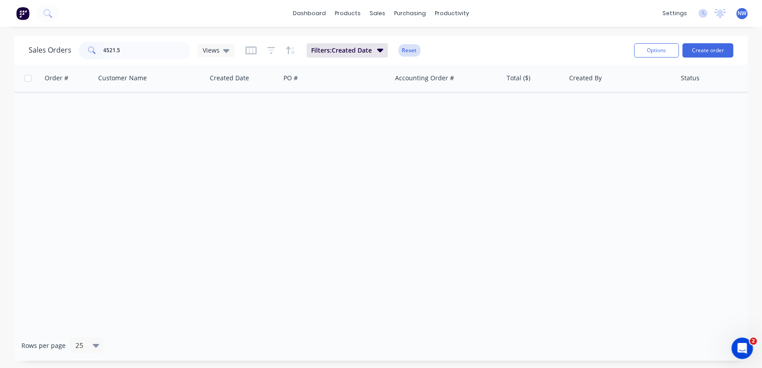
click at [403, 54] on button "Reset" at bounding box center [410, 50] width 22 height 13
drag, startPoint x: 134, startPoint y: 46, endPoint x: 43, endPoint y: 50, distance: 90.8
click at [43, 50] on div "Sales Orders 4521.5 Views" at bounding box center [132, 51] width 206 height 18
paste input "9891"
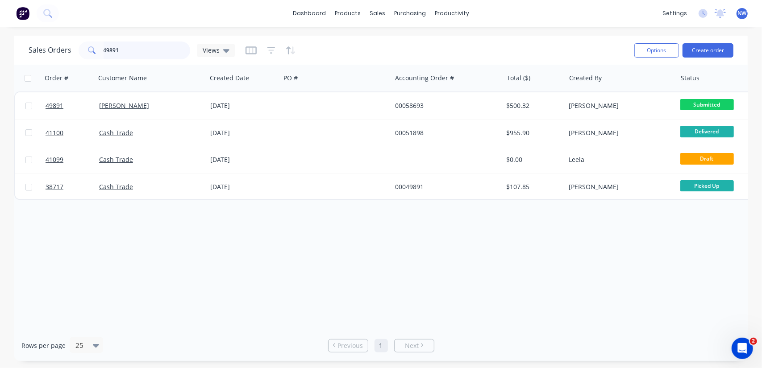
click at [141, 49] on input "49891" at bounding box center [147, 51] width 87 height 18
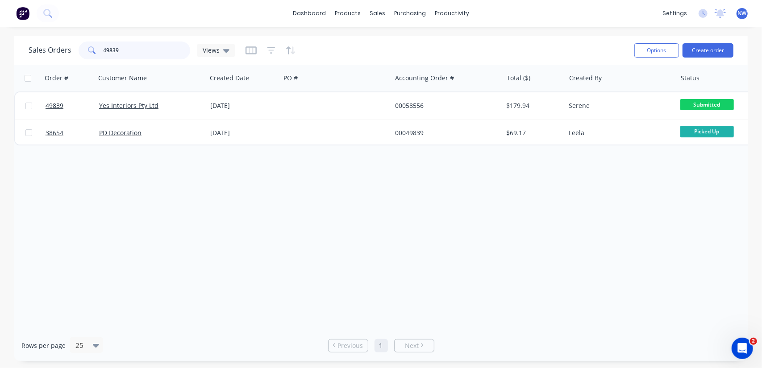
drag, startPoint x: 128, startPoint y: 49, endPoint x: 50, endPoint y: 46, distance: 77.8
click at [50, 48] on div "Sales Orders 49839 Views" at bounding box center [132, 51] width 206 height 18
click at [143, 52] on input "49839" at bounding box center [147, 51] width 87 height 18
type input "4"
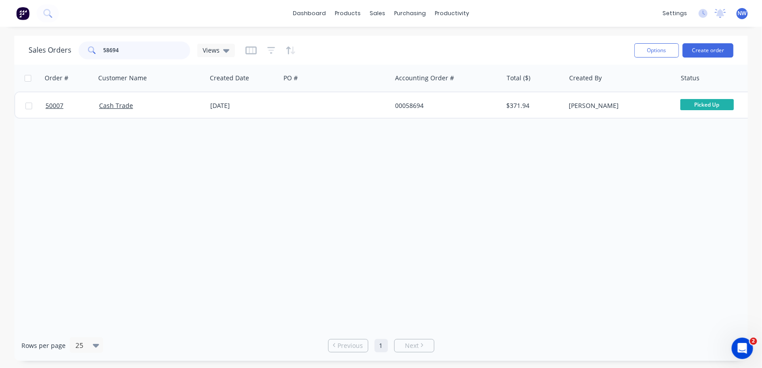
drag, startPoint x: 139, startPoint y: 46, endPoint x: 56, endPoint y: 46, distance: 83.1
click at [56, 47] on div "Sales Orders 58694 Views" at bounding box center [132, 51] width 206 height 18
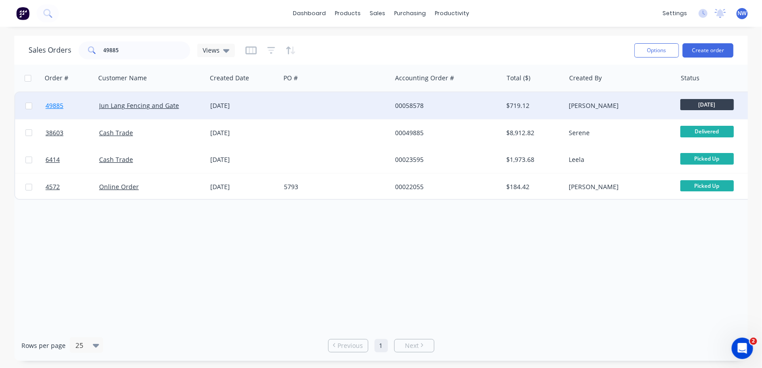
drag, startPoint x: 111, startPoint y: 108, endPoint x: 54, endPoint y: 104, distance: 57.3
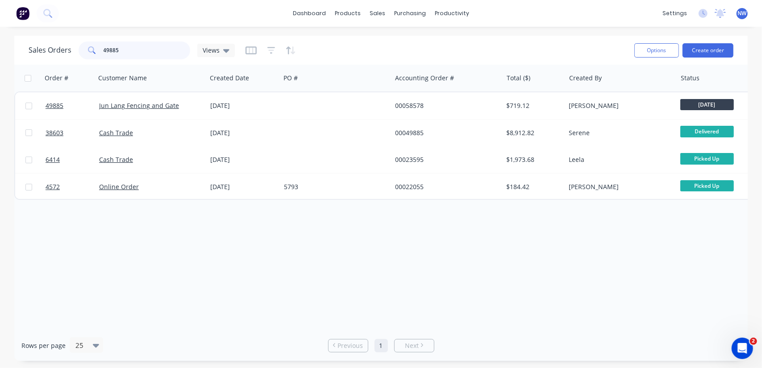
click at [130, 49] on input "49885" at bounding box center [147, 51] width 87 height 18
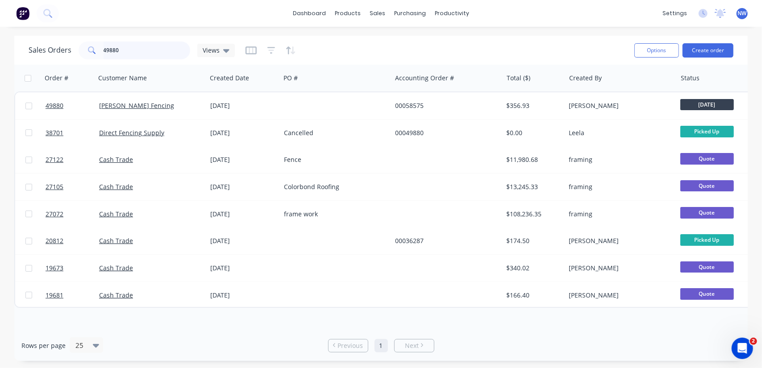
drag, startPoint x: 82, startPoint y: 51, endPoint x: 71, endPoint y: 51, distance: 11.6
click at [71, 51] on div "Sales Orders 49880 Views" at bounding box center [132, 51] width 206 height 18
paste input "74"
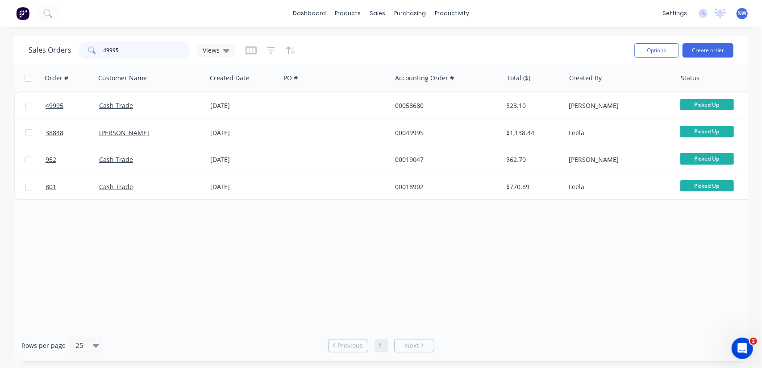
drag, startPoint x: 128, startPoint y: 50, endPoint x: 61, endPoint y: 46, distance: 67.1
click at [61, 46] on div "Sales Orders 49995 Views" at bounding box center [132, 51] width 206 height 18
paste input "31"
click at [135, 51] on input "49885" at bounding box center [147, 51] width 87 height 18
type input "49931"
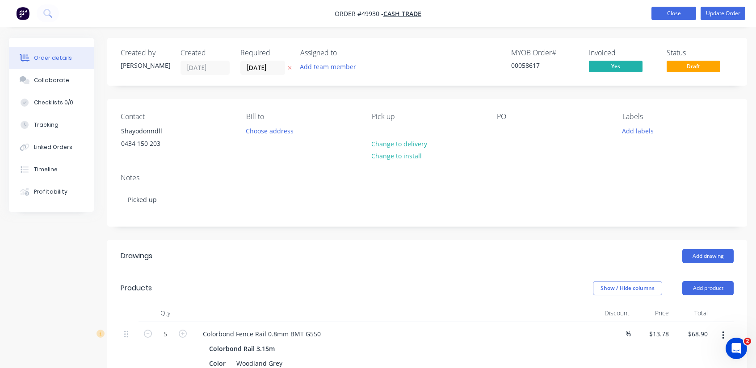
click at [670, 15] on button "Close" at bounding box center [673, 13] width 45 height 13
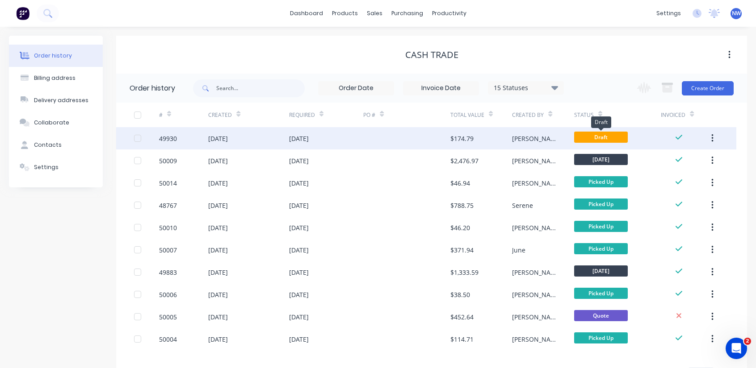
click at [601, 137] on span "Draft" at bounding box center [601, 137] width 54 height 11
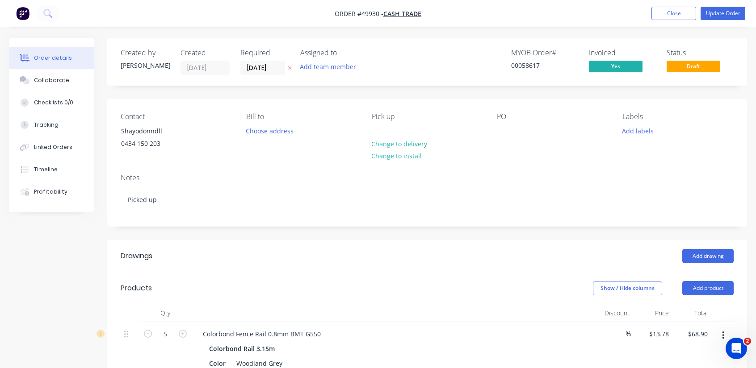
click at [691, 67] on span "Draft" at bounding box center [693, 66] width 54 height 11
click at [720, 12] on button "Update Order" at bounding box center [722, 13] width 45 height 13
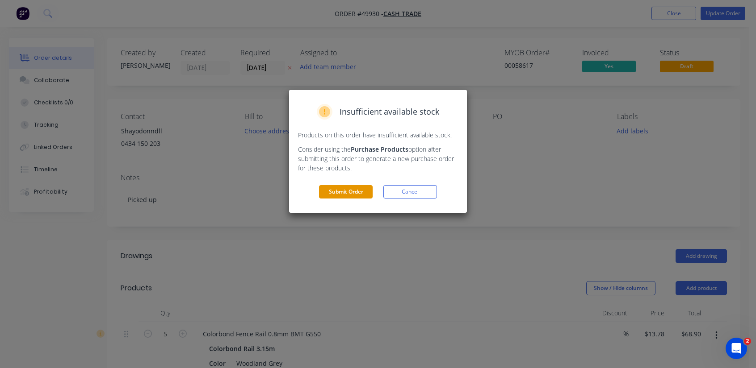
click at [345, 193] on button "Submit Order" at bounding box center [346, 191] width 54 height 13
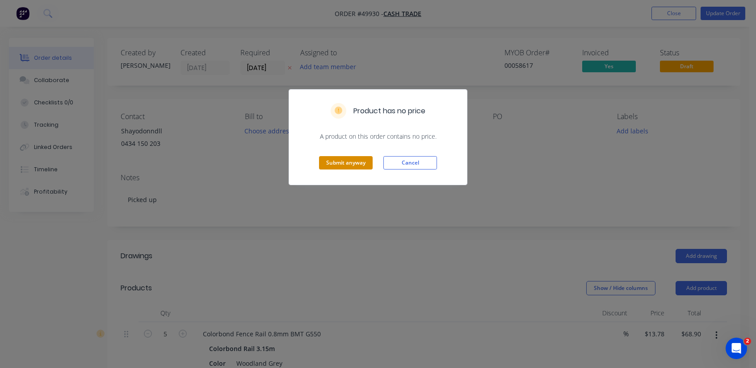
click at [346, 161] on button "Submit anyway" at bounding box center [346, 162] width 54 height 13
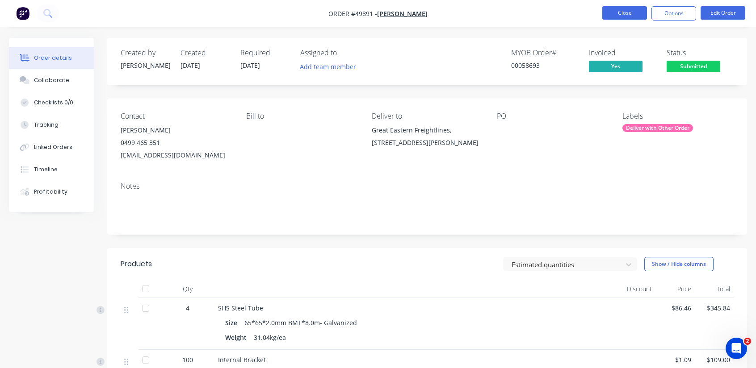
click at [610, 18] on button "Close" at bounding box center [624, 12] width 45 height 13
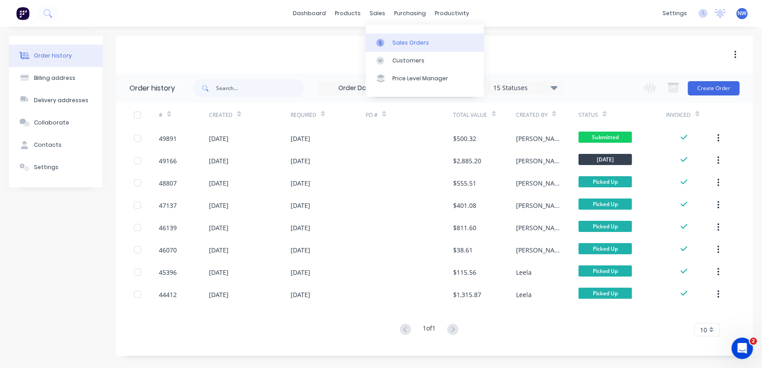
click at [414, 42] on div "Sales Orders" at bounding box center [411, 43] width 37 height 8
